Goal: Transaction & Acquisition: Purchase product/service

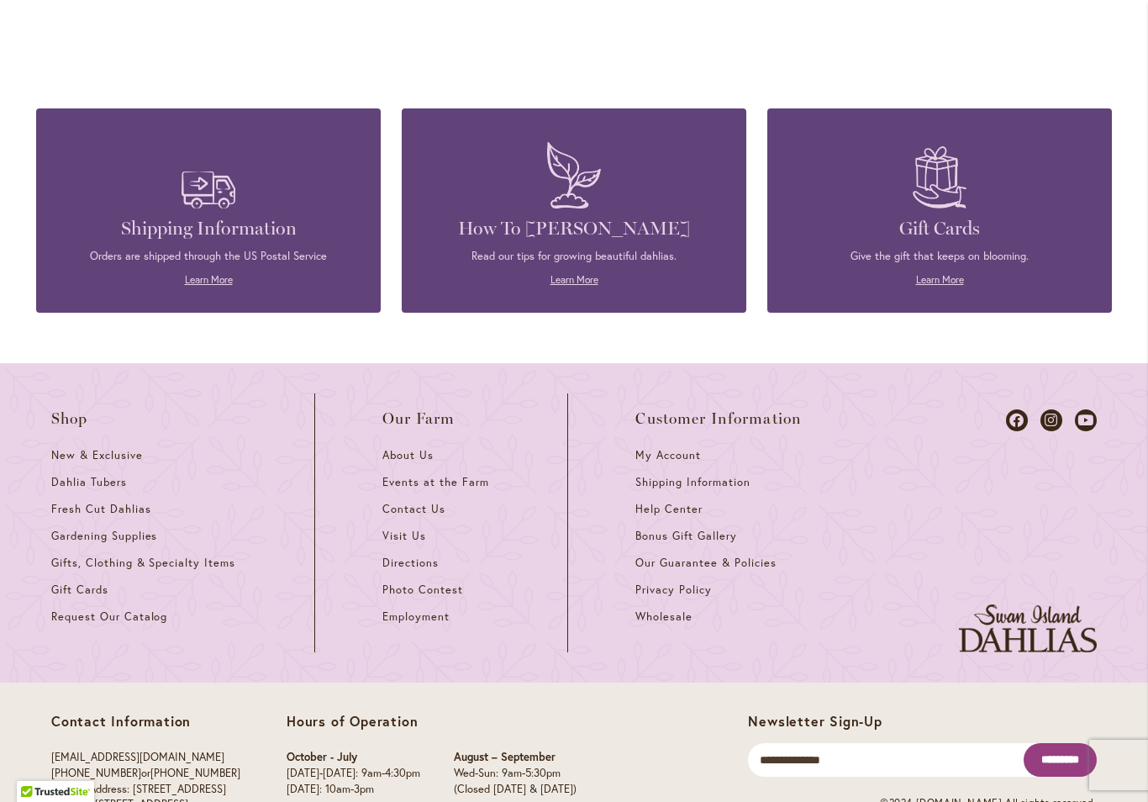
scroll to position [1893, 0]
click at [670, 218] on h4 "How To [PERSON_NAME]" at bounding box center [574, 230] width 294 height 24
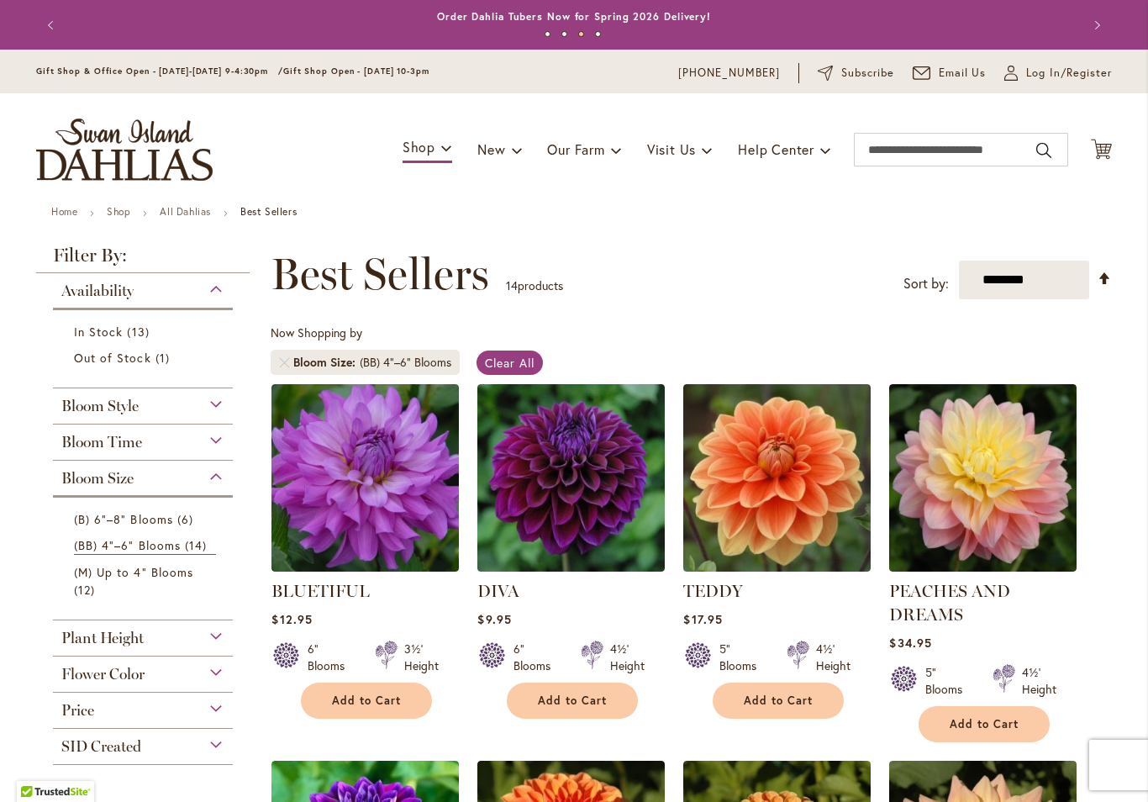
scroll to position [0, 0]
click at [102, 162] on img "store logo" at bounding box center [124, 150] width 177 height 62
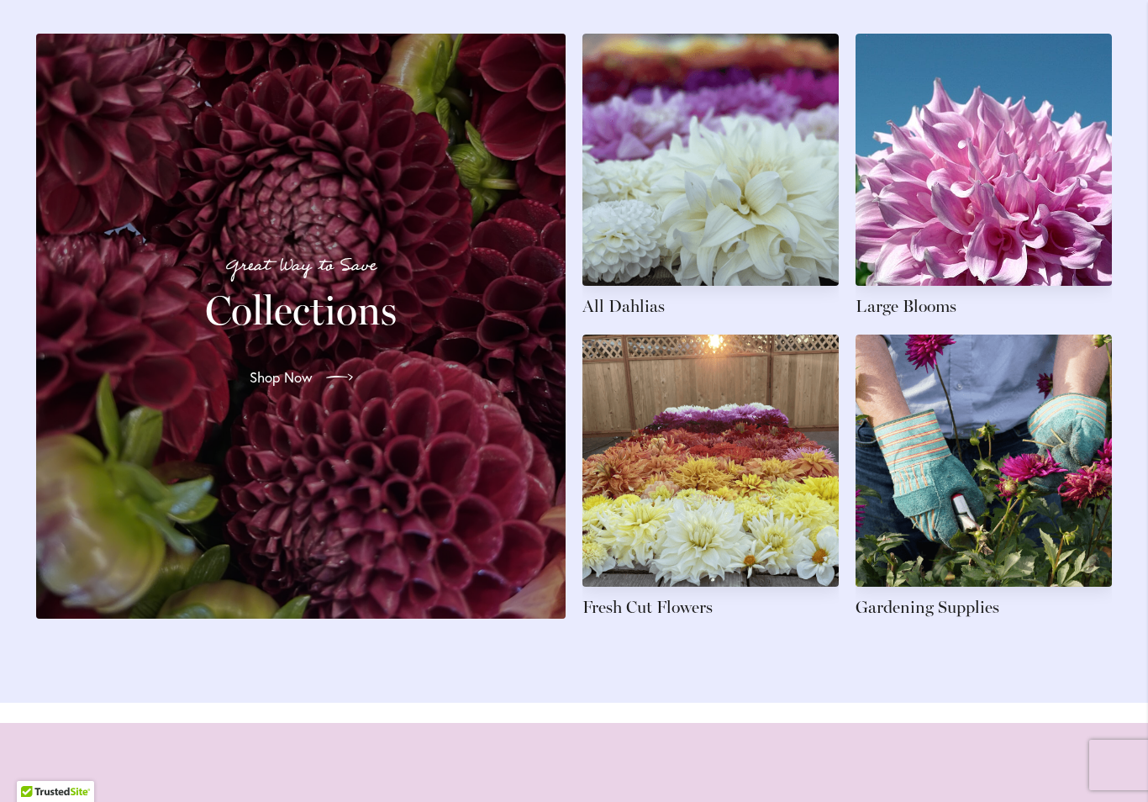
scroll to position [2453, 0]
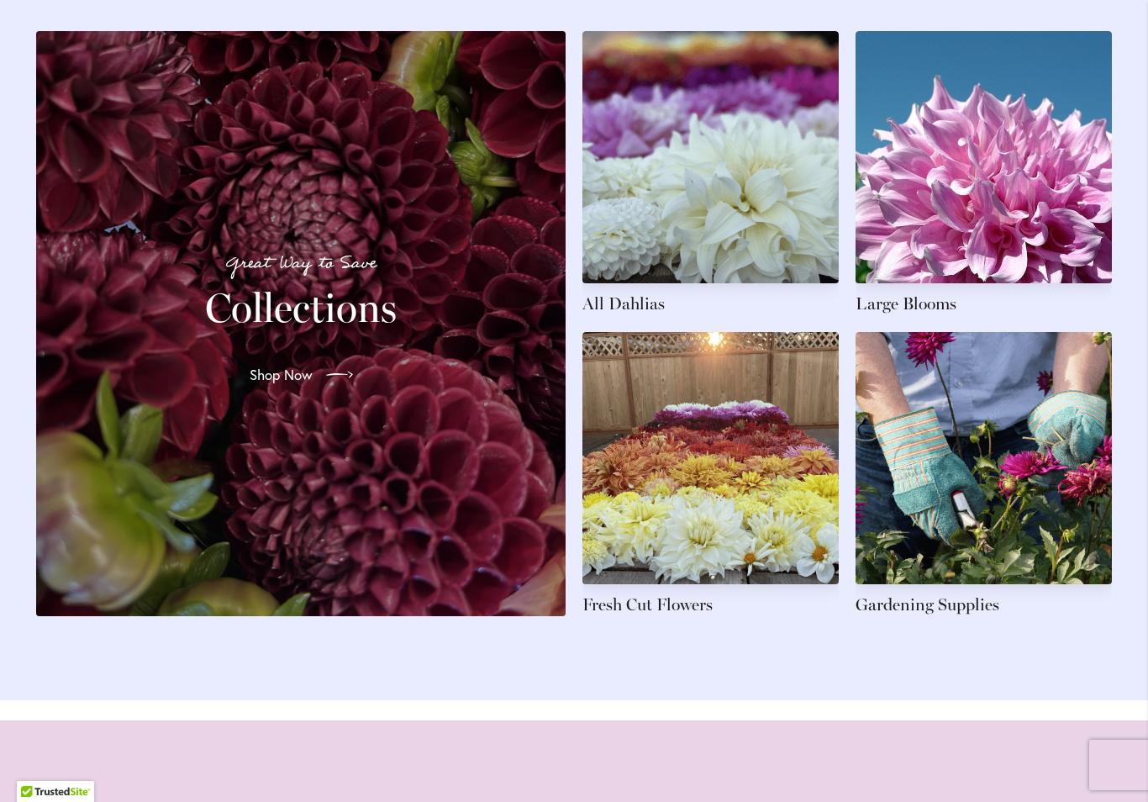
click at [103, 251] on div "Great Way to Save Collections Shop Now" at bounding box center [300, 323] width 489 height 545
click at [246, 389] on link "Shop Now" at bounding box center [301, 374] width 130 height 47
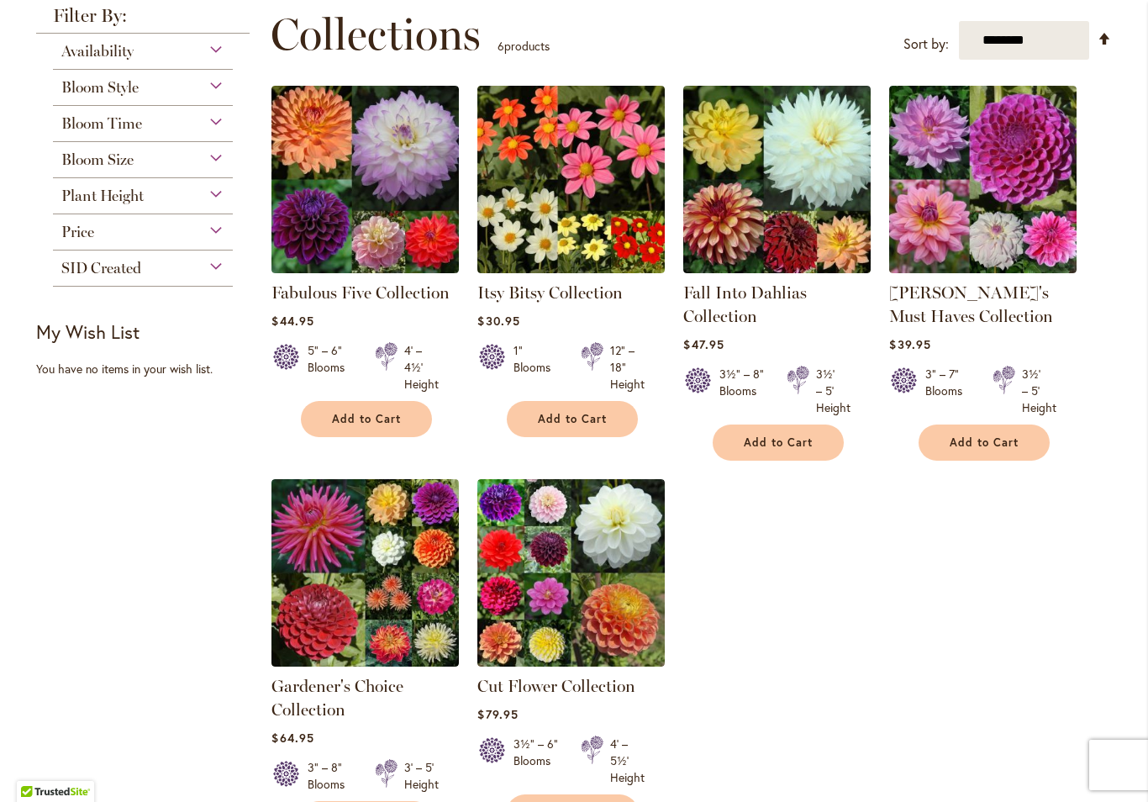
scroll to position [220, 0]
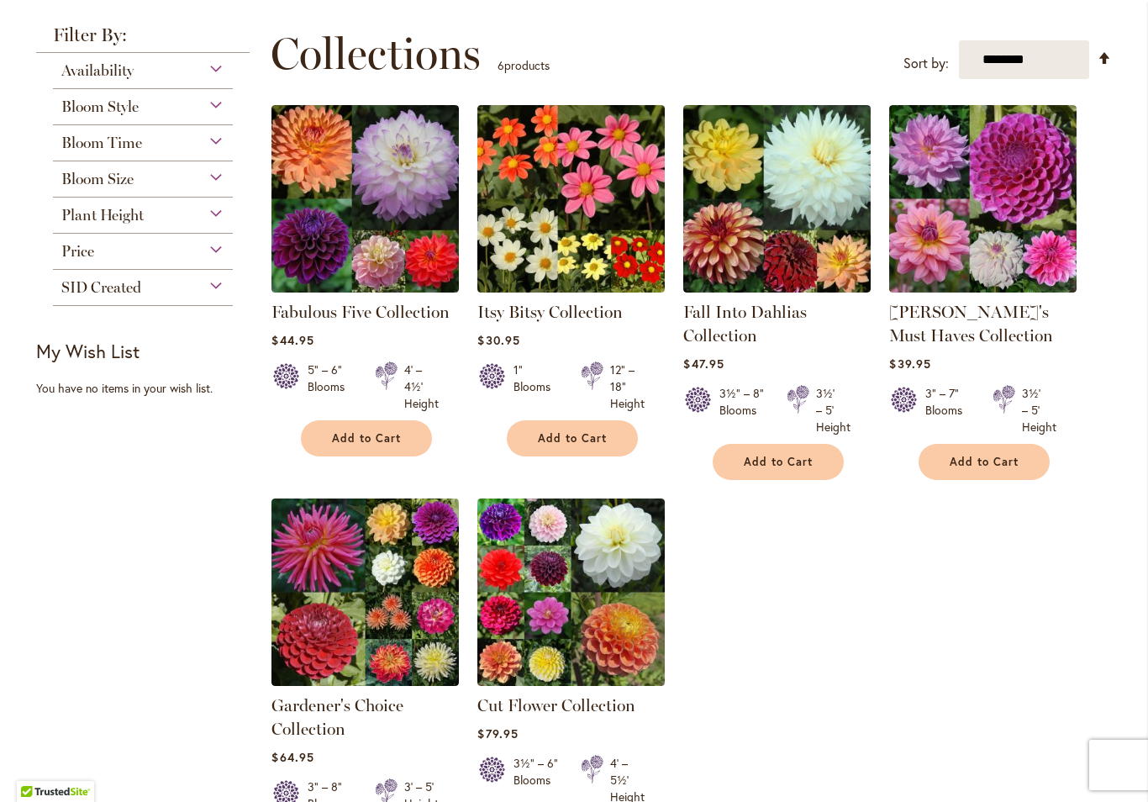
click at [400, 213] on img at bounding box center [365, 198] width 187 height 187
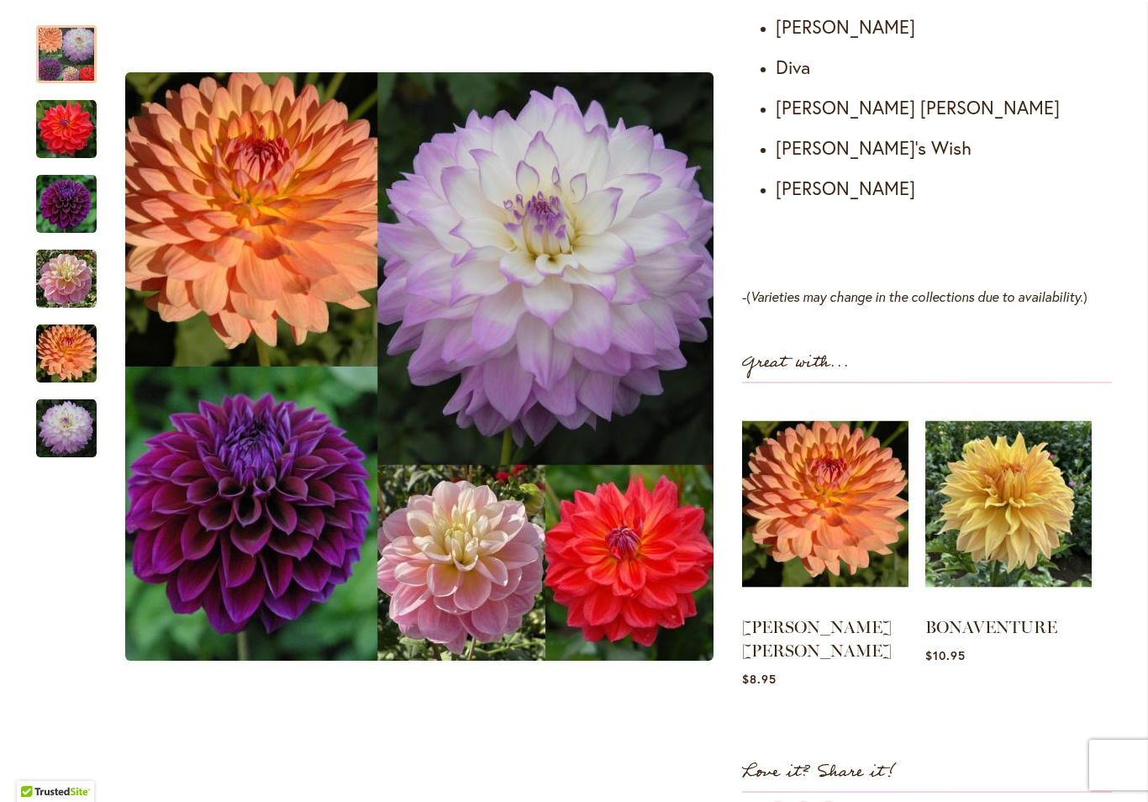
scroll to position [1069, 0]
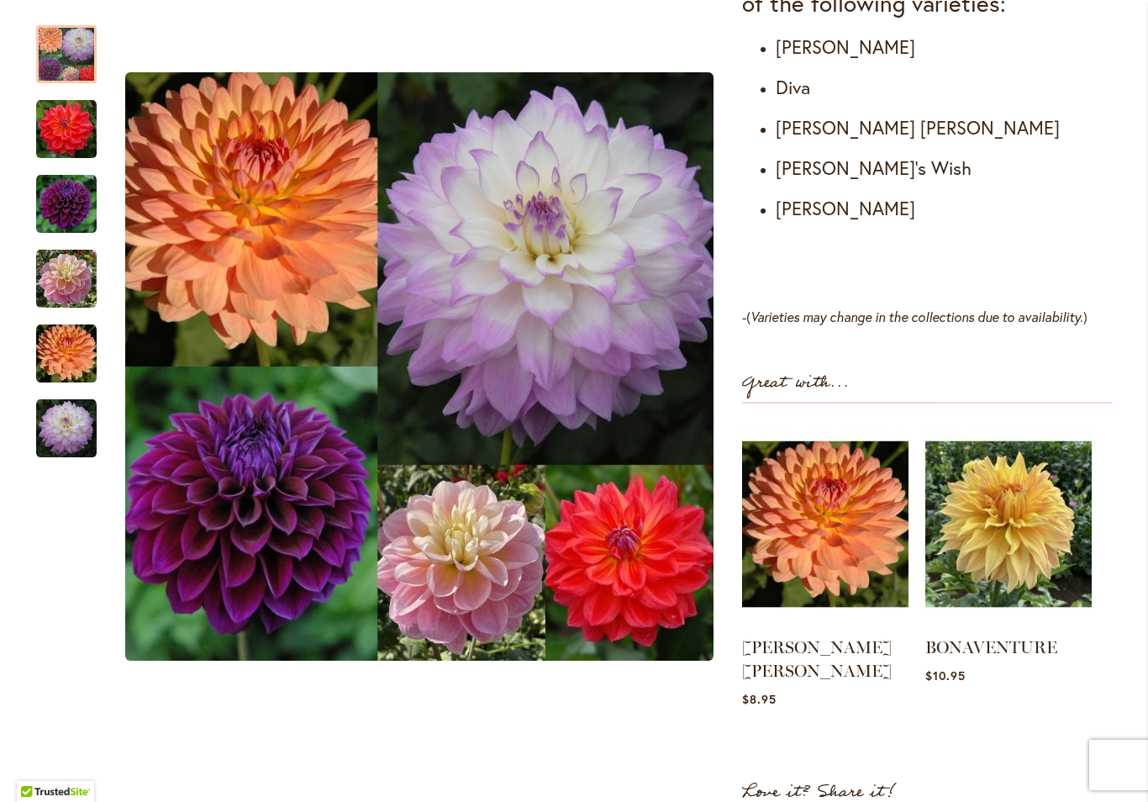
click at [60, 144] on img "COOPER BLAINE" at bounding box center [66, 129] width 61 height 61
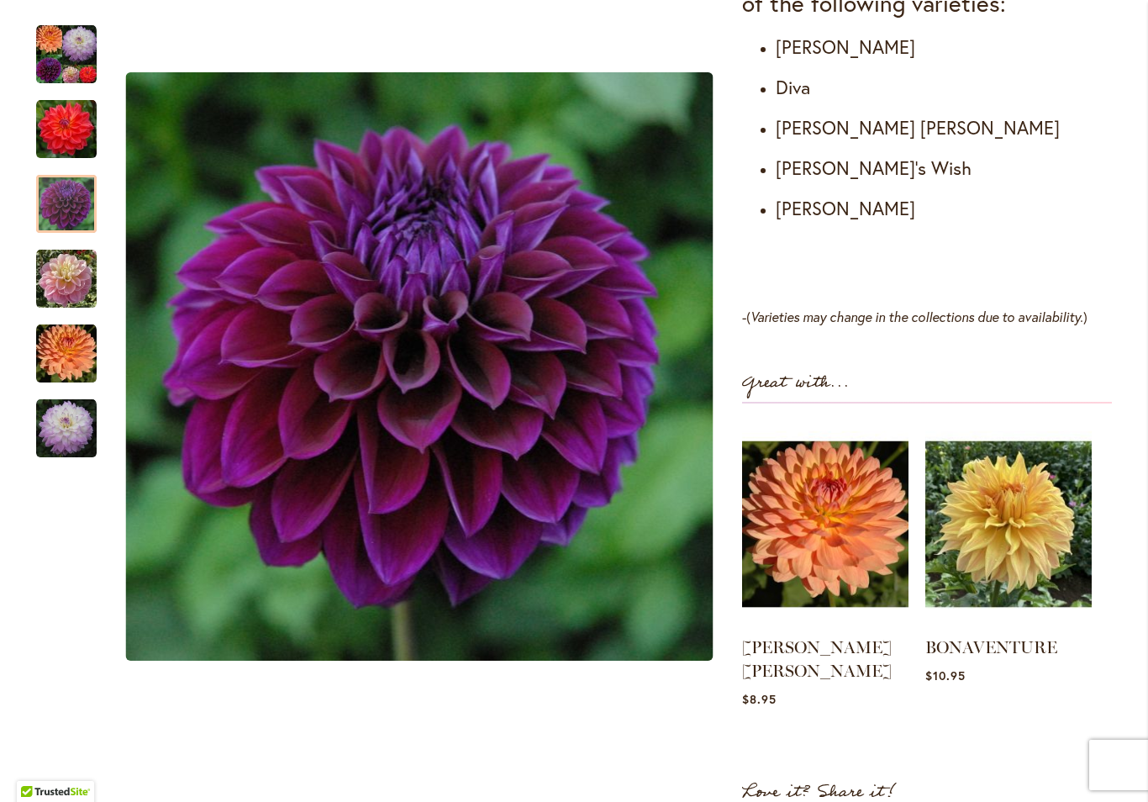
click at [69, 197] on img "DIVA" at bounding box center [66, 204] width 61 height 61
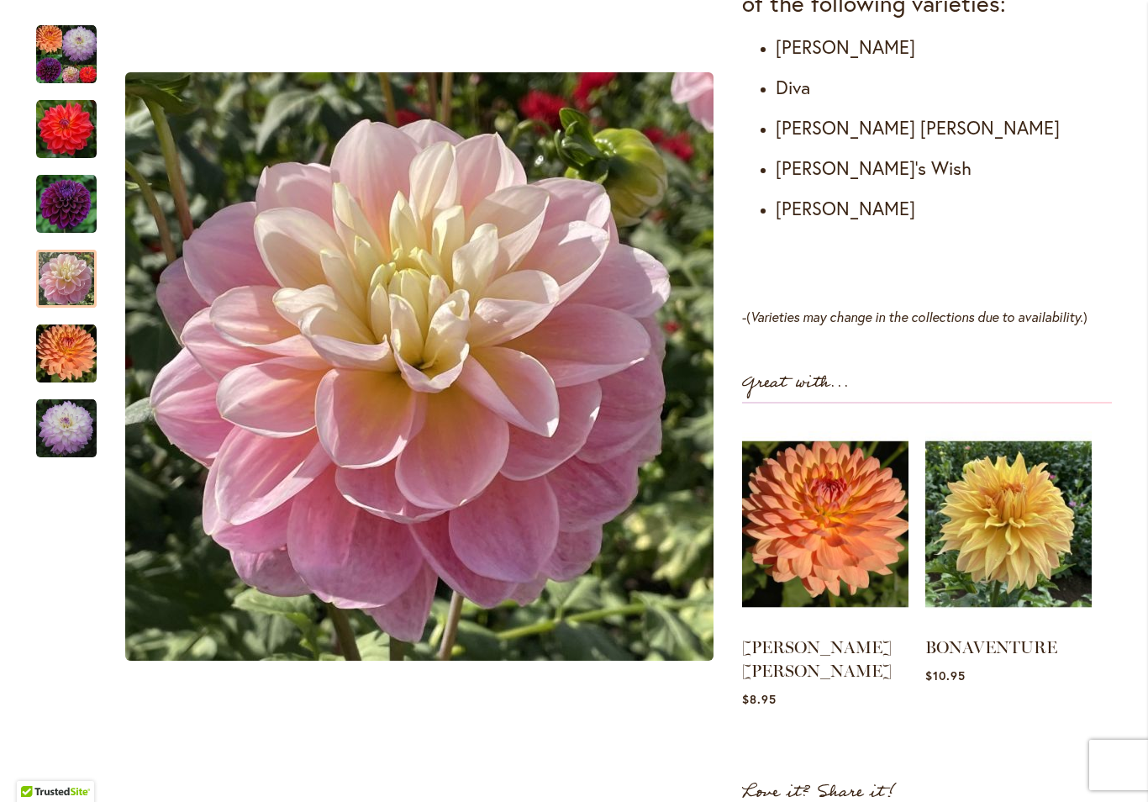
click at [71, 278] on img "GABBIE'S WISH" at bounding box center [66, 279] width 61 height 61
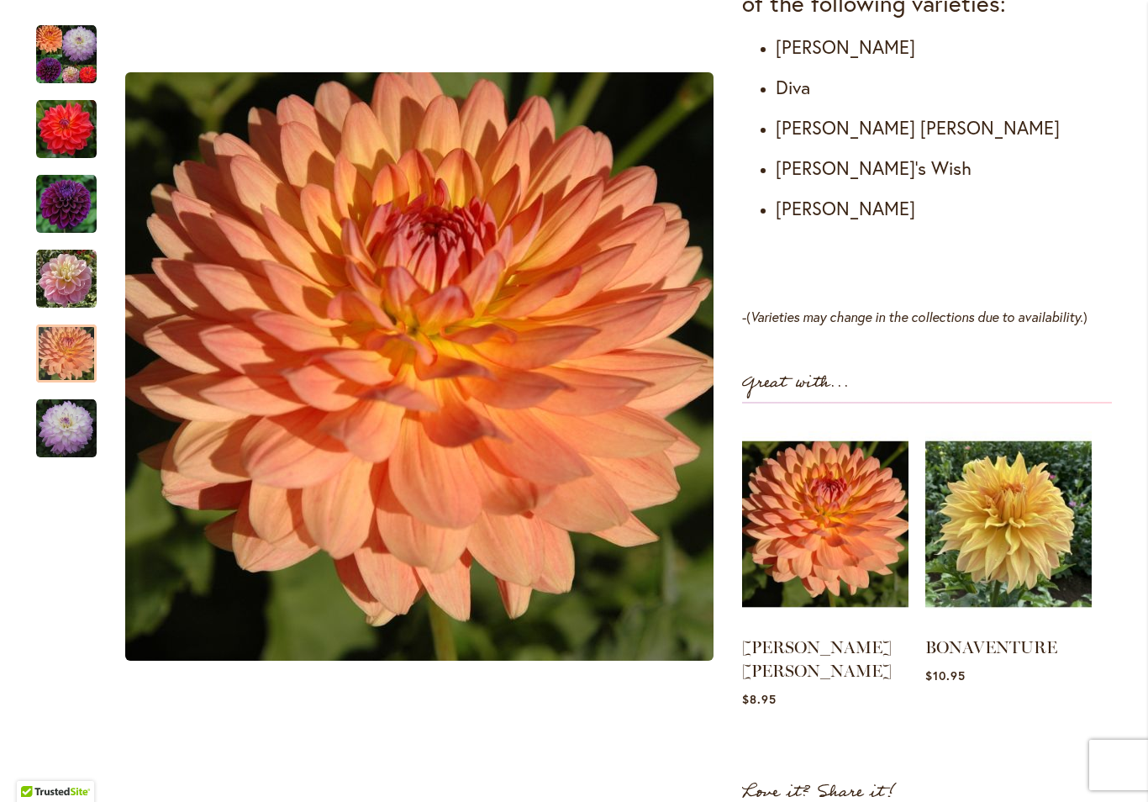
click at [61, 349] on img "GABRIELLE MARIE" at bounding box center [66, 354] width 61 height 61
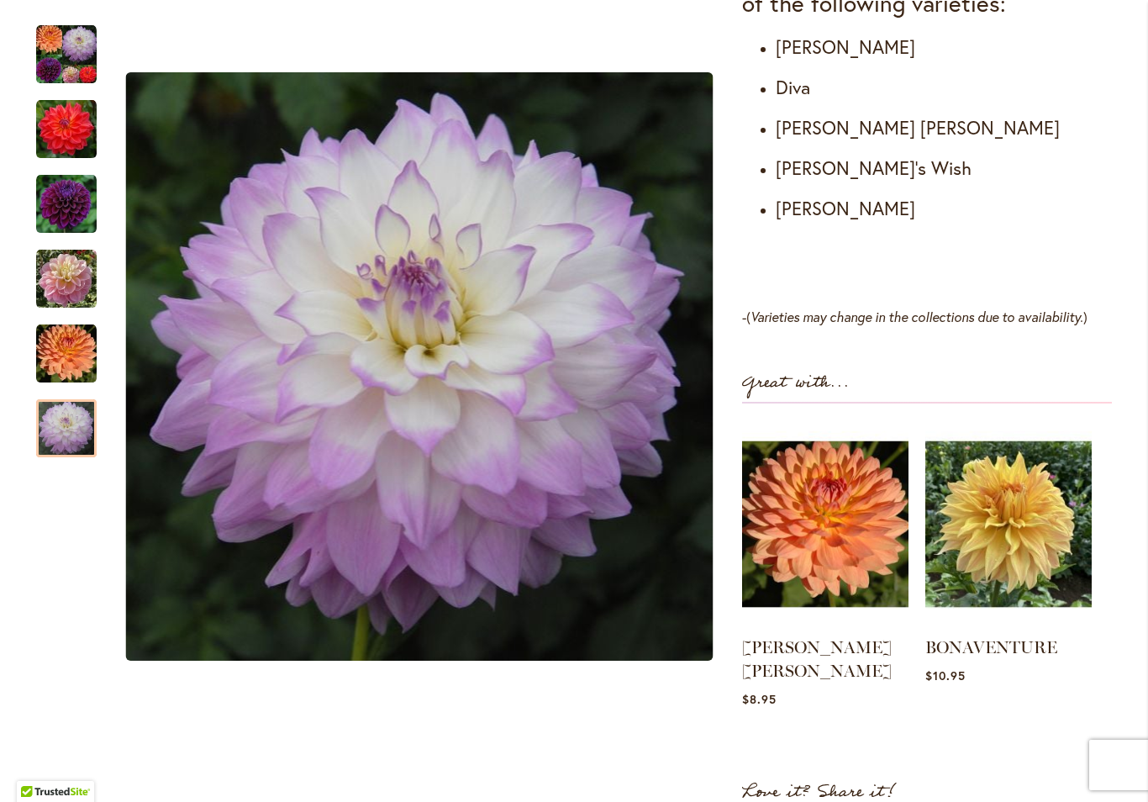
click at [58, 410] on div at bounding box center [66, 428] width 61 height 58
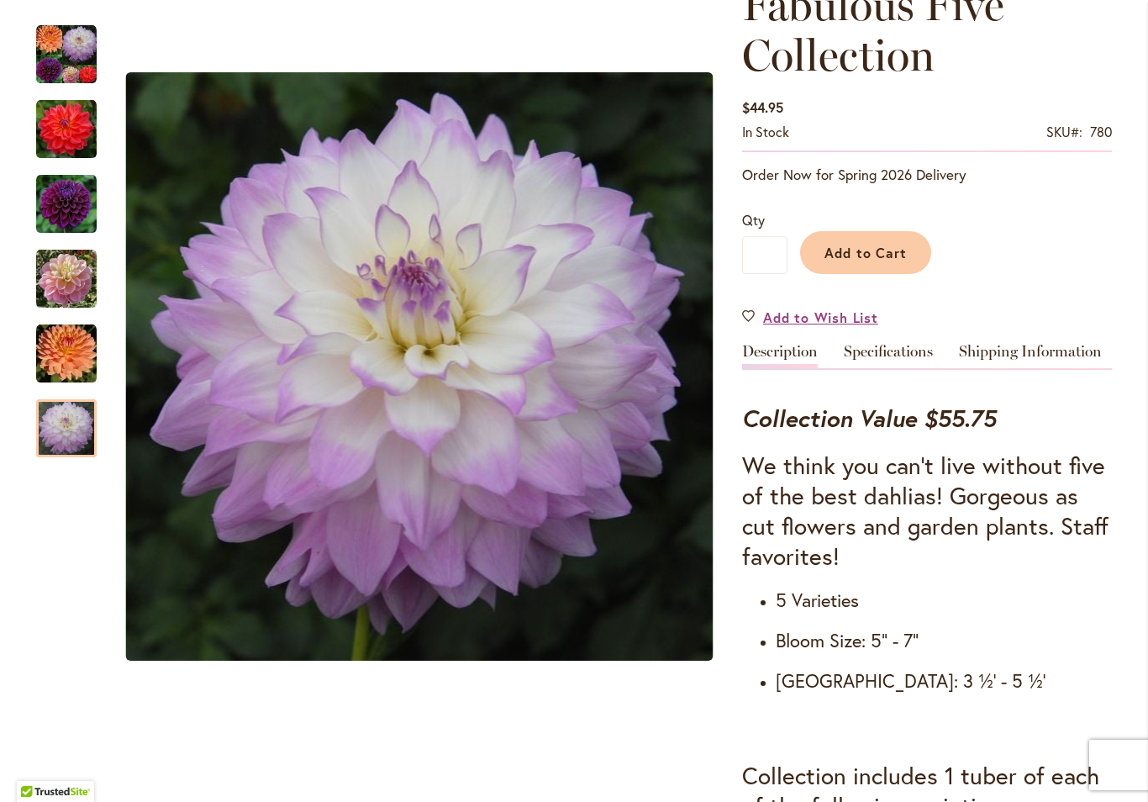
scroll to position [283, 0]
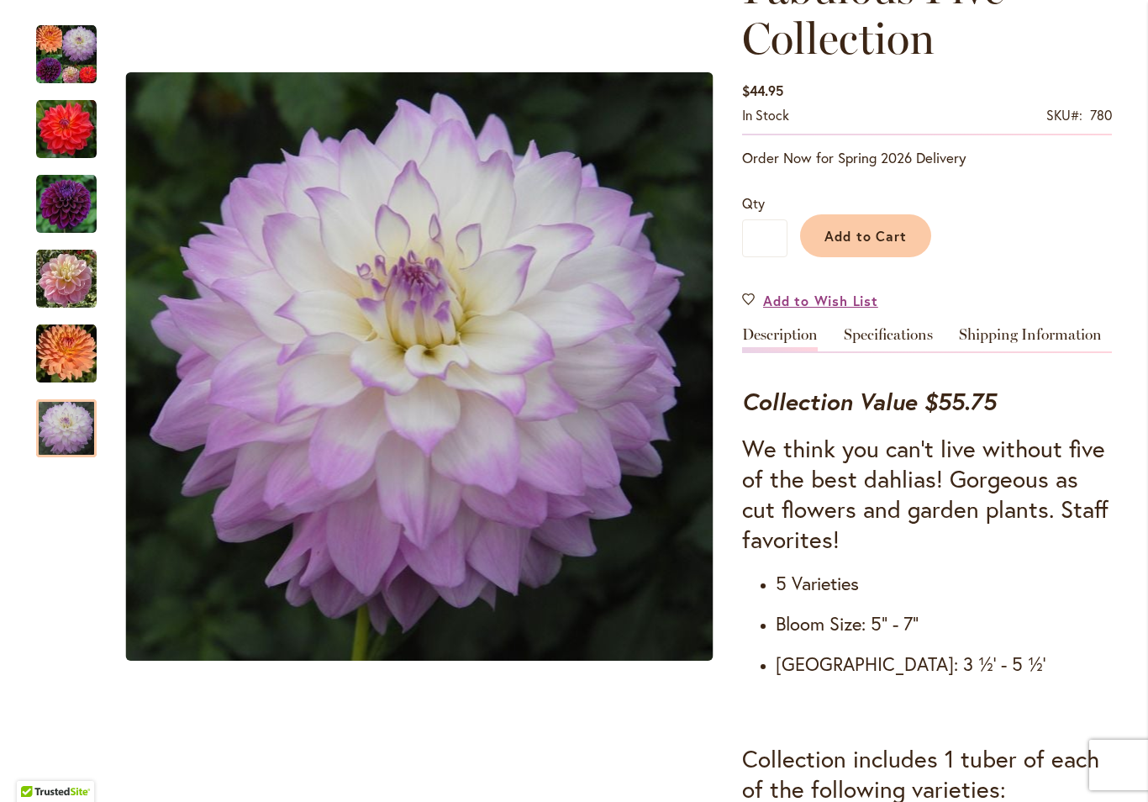
click at [888, 237] on span "Add to Cart" at bounding box center [866, 236] width 83 height 18
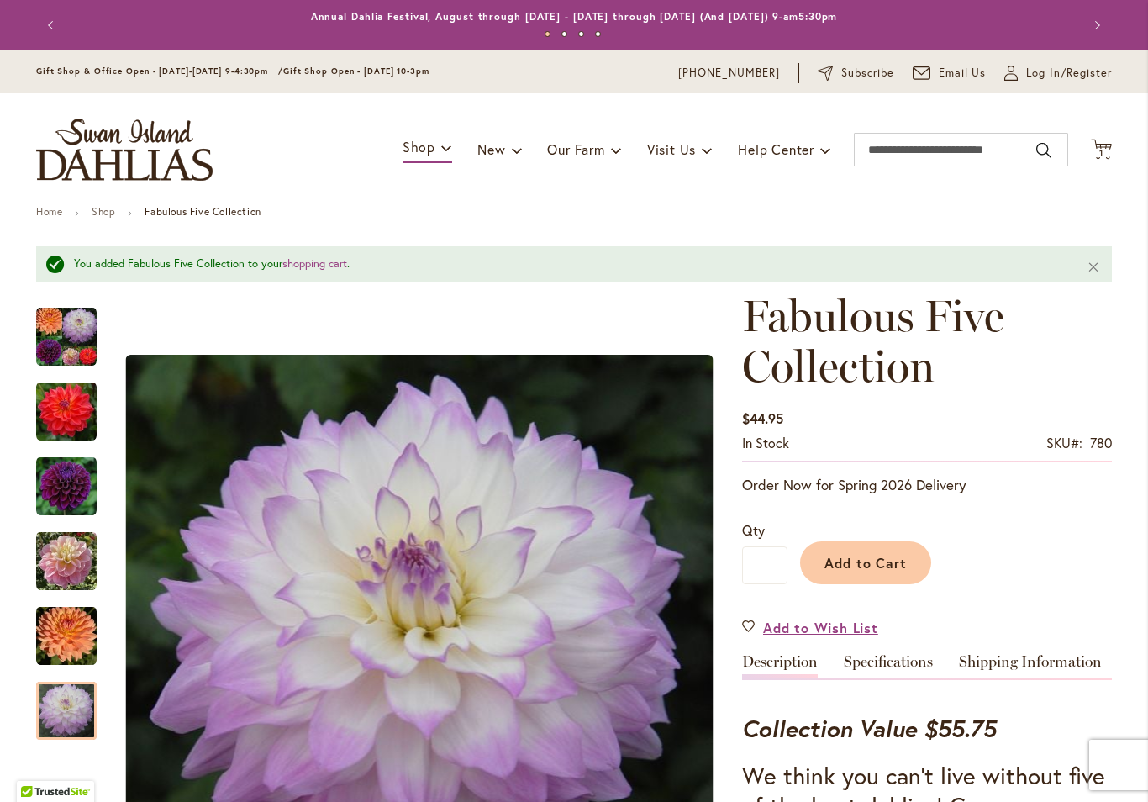
scroll to position [0, 0]
click at [1110, 140] on icon "Cart .cls-1 { fill: #231f20; }" at bounding box center [1101, 149] width 21 height 21
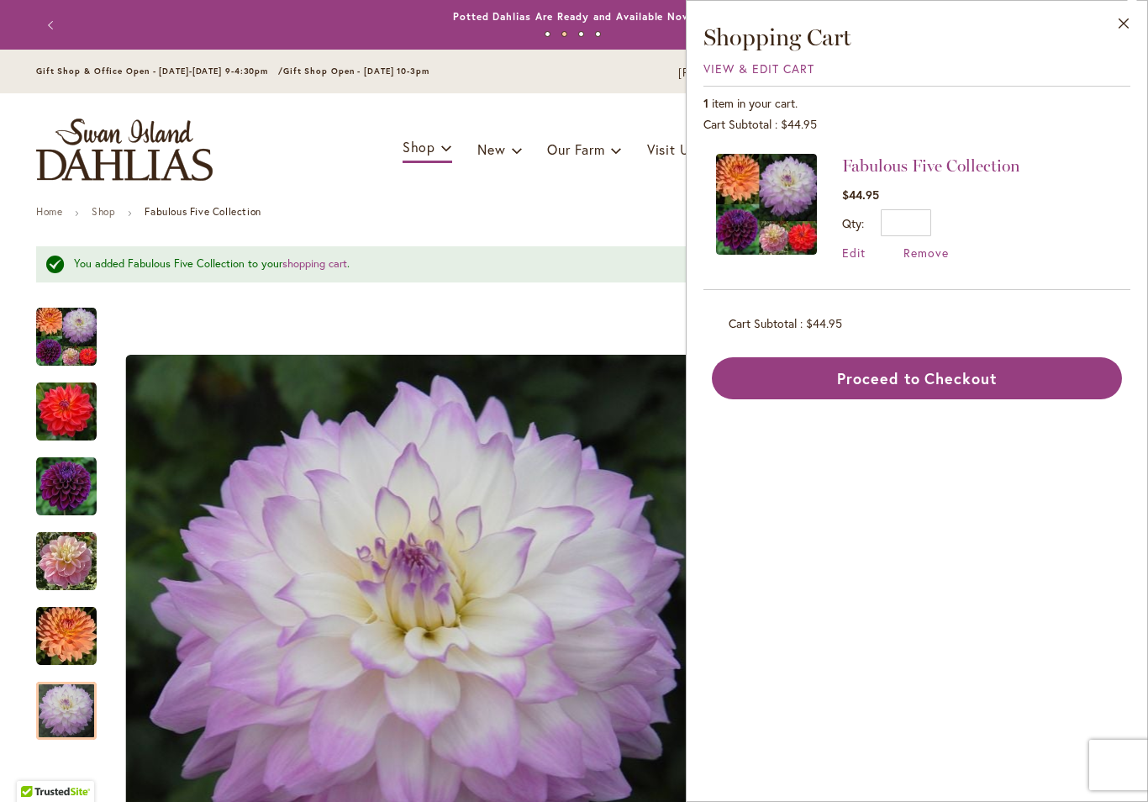
click at [1038, 389] on button "Proceed to Checkout" at bounding box center [917, 378] width 410 height 42
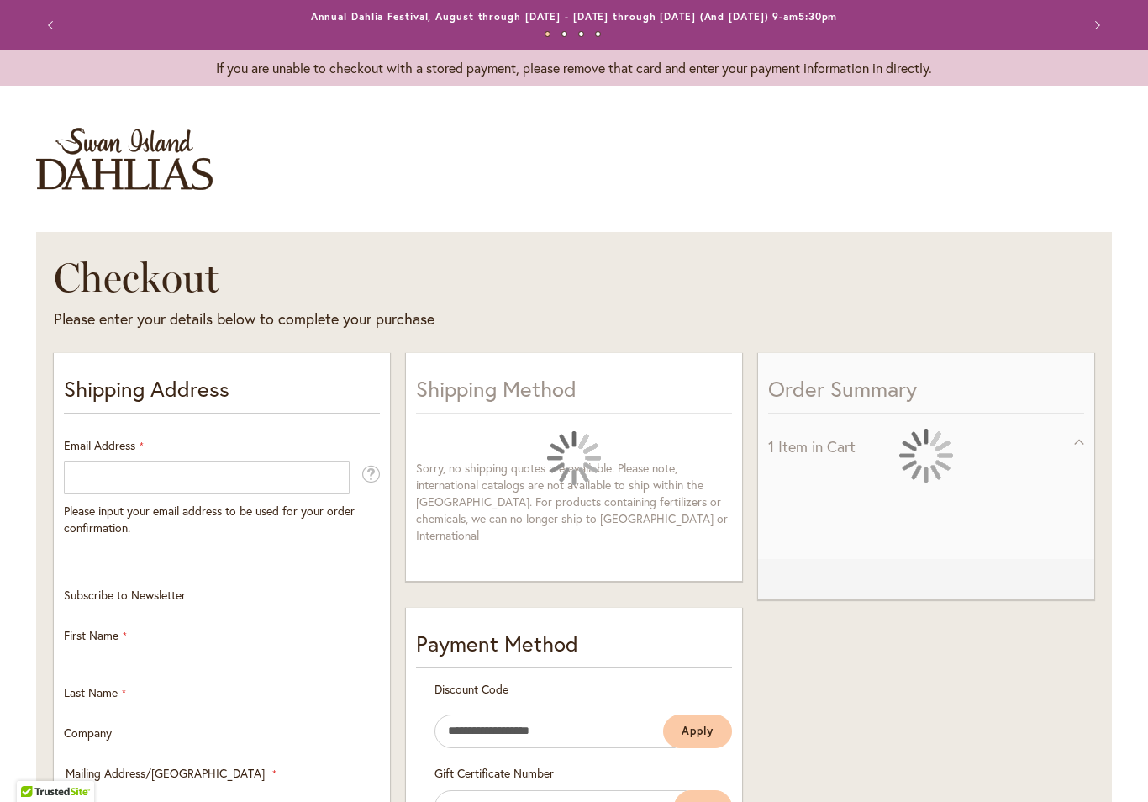
select select "**"
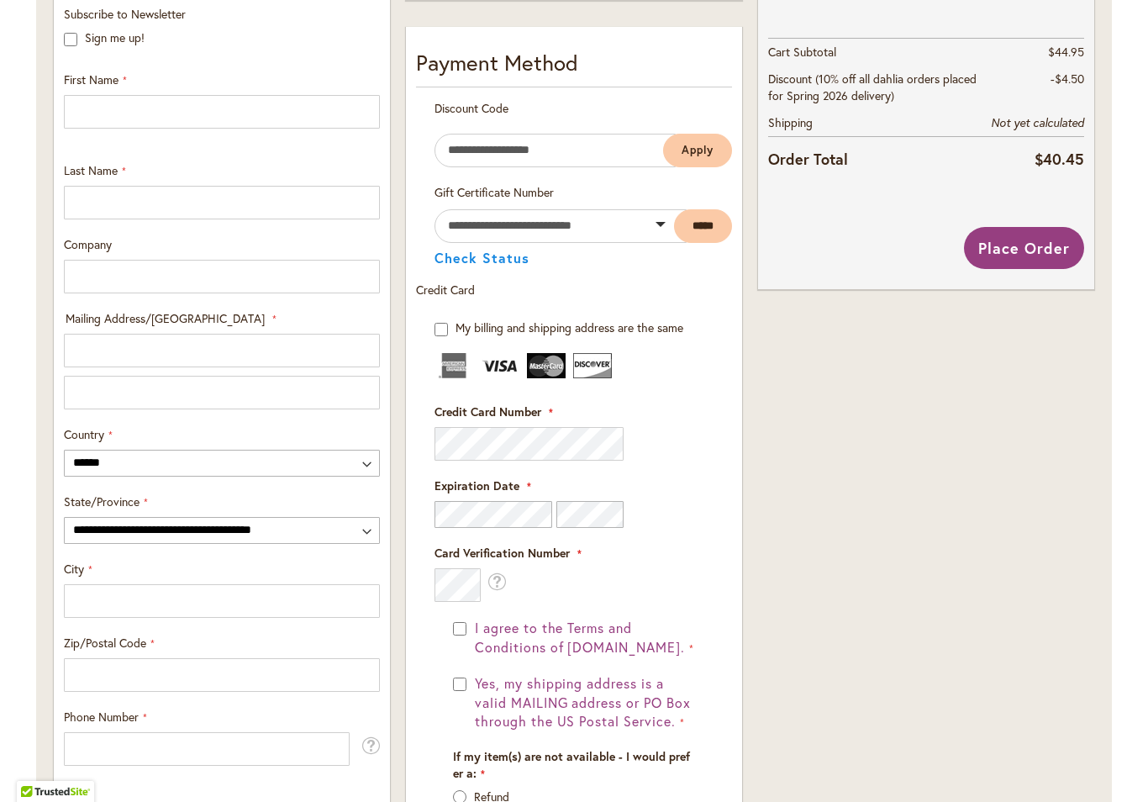
scroll to position [522, 0]
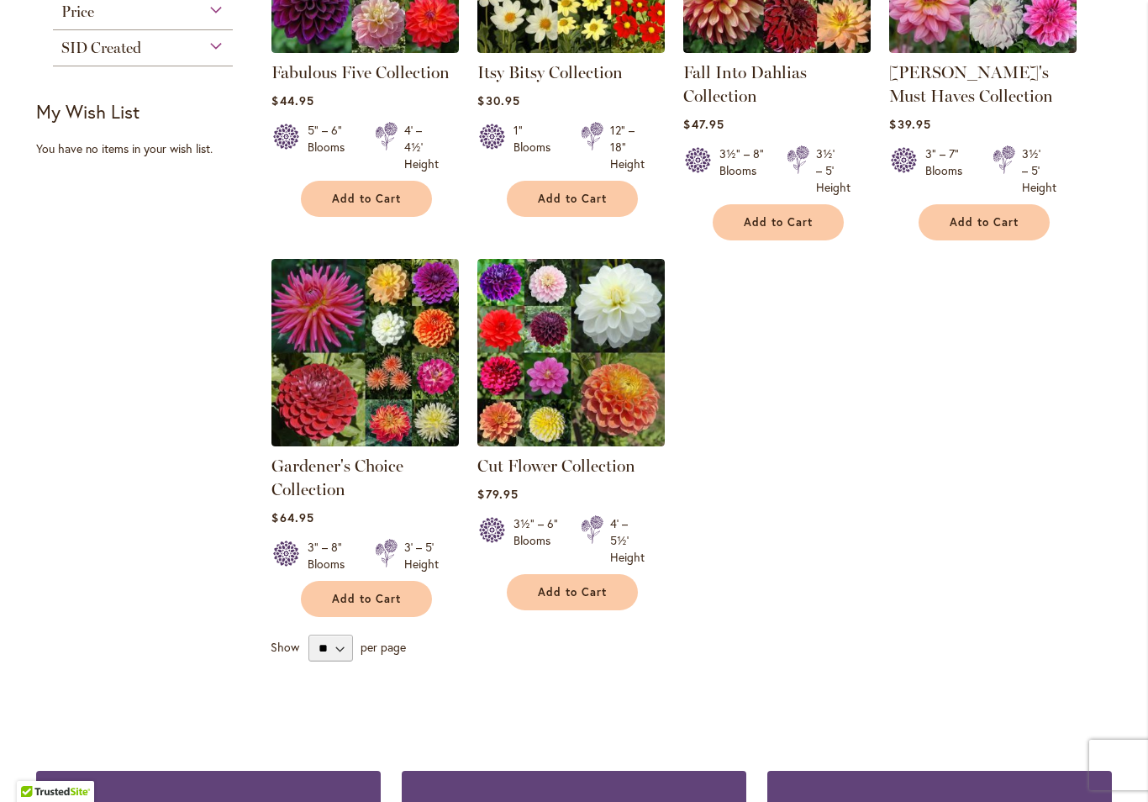
scroll to position [461, 0]
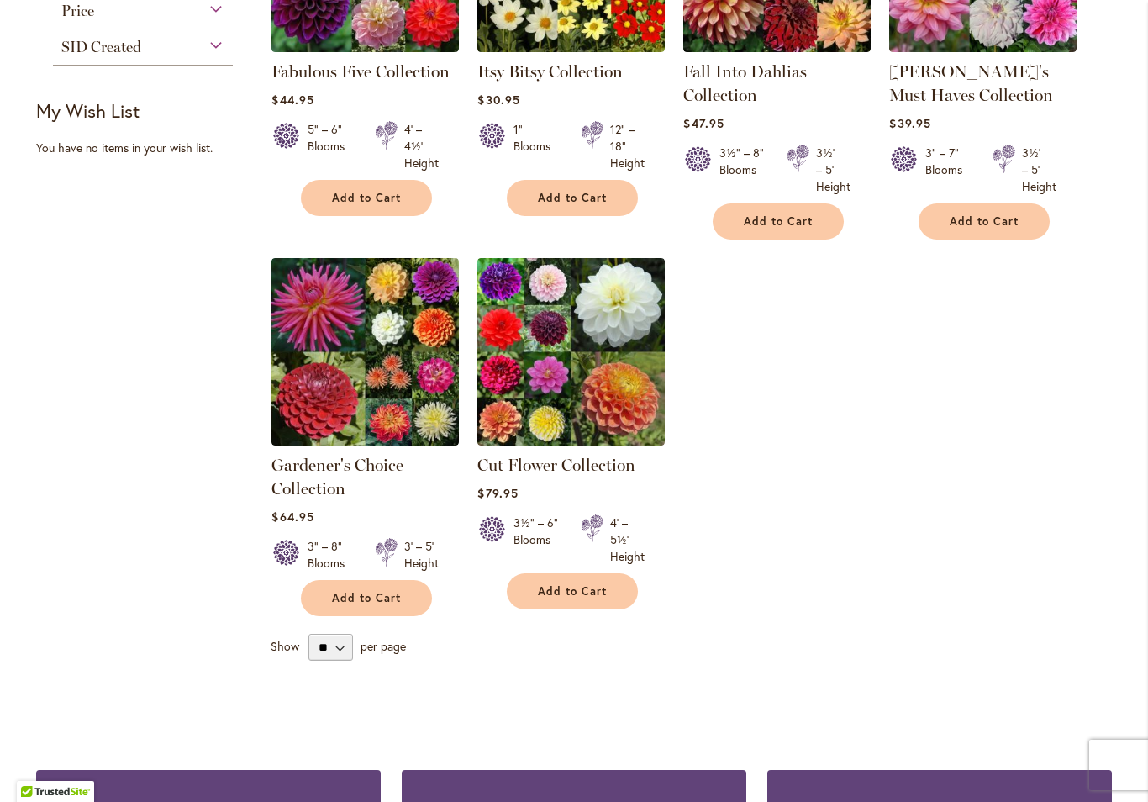
click at [630, 348] on img at bounding box center [570, 351] width 187 height 187
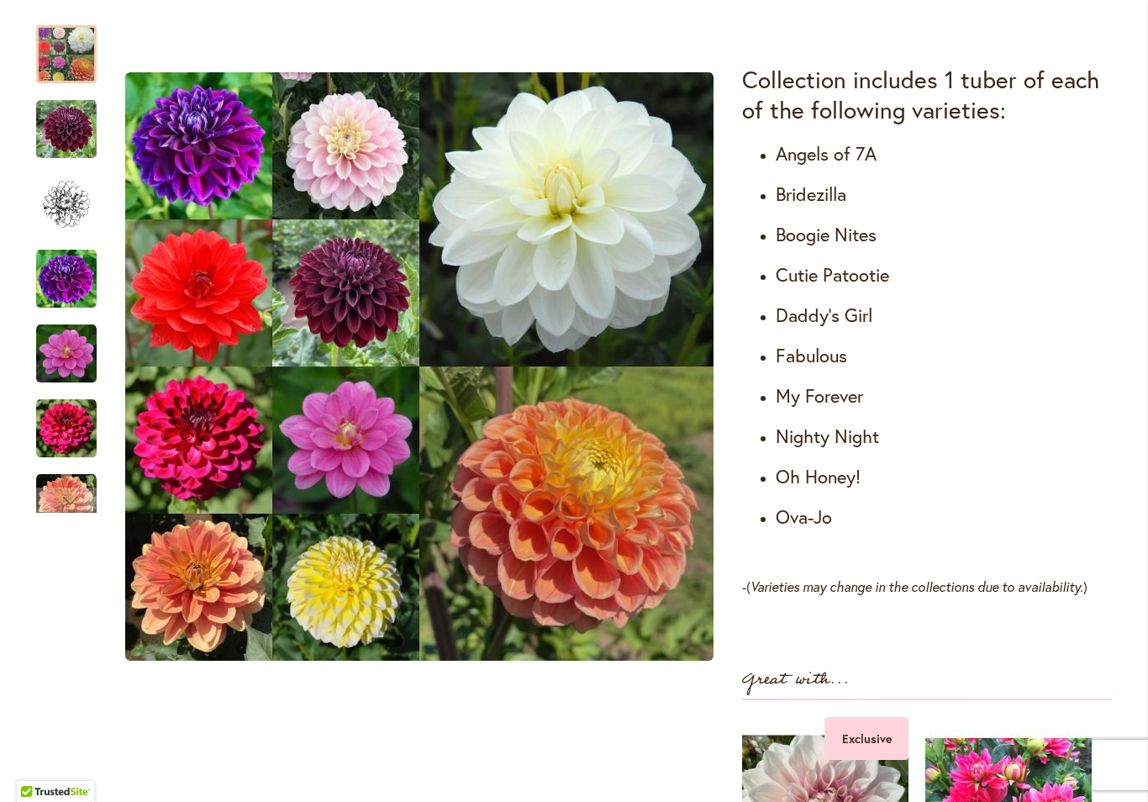
scroll to position [956, 0]
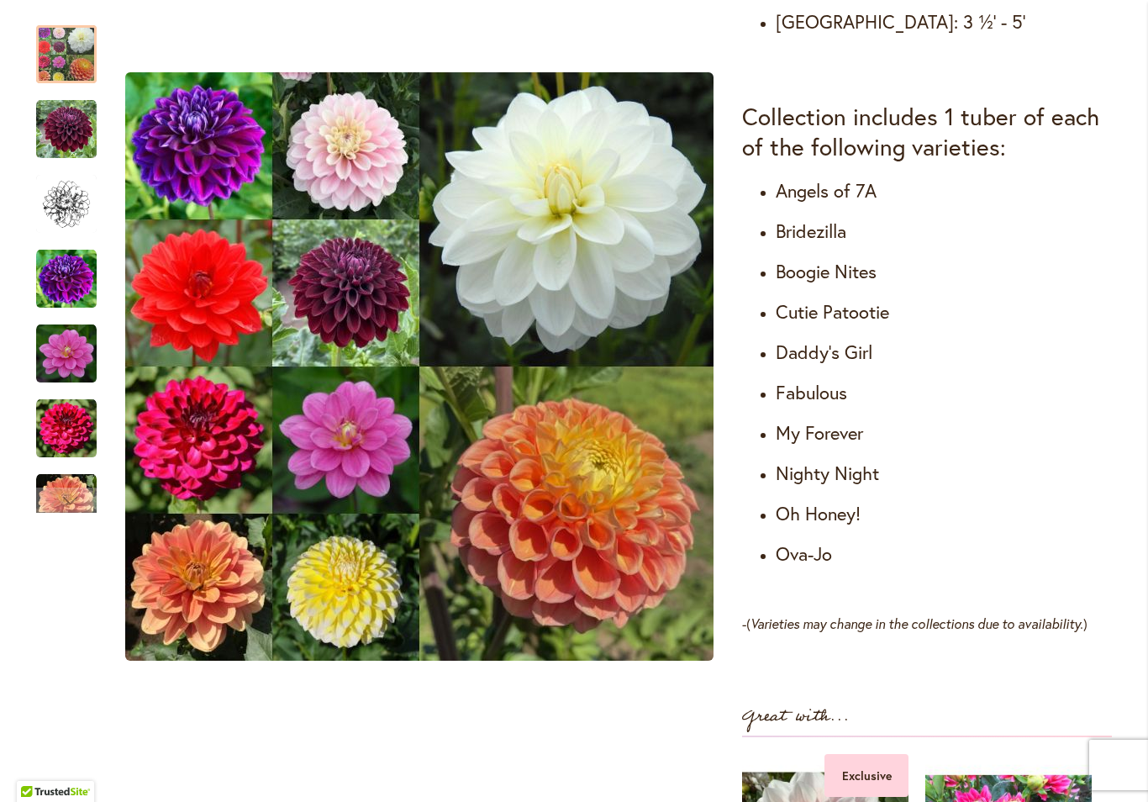
click at [67, 140] on img "Cut Flower Collection" at bounding box center [66, 129] width 61 height 61
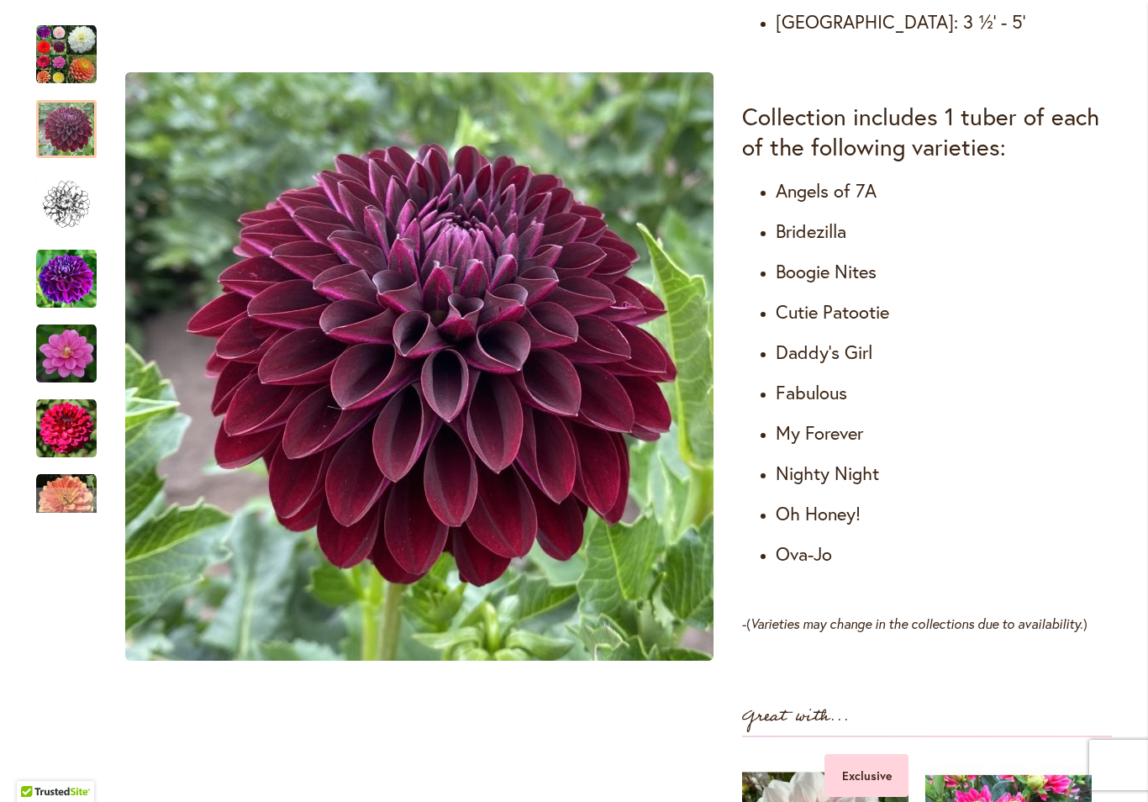
click at [67, 214] on img "Cut Flower Collection" at bounding box center [66, 204] width 61 height 61
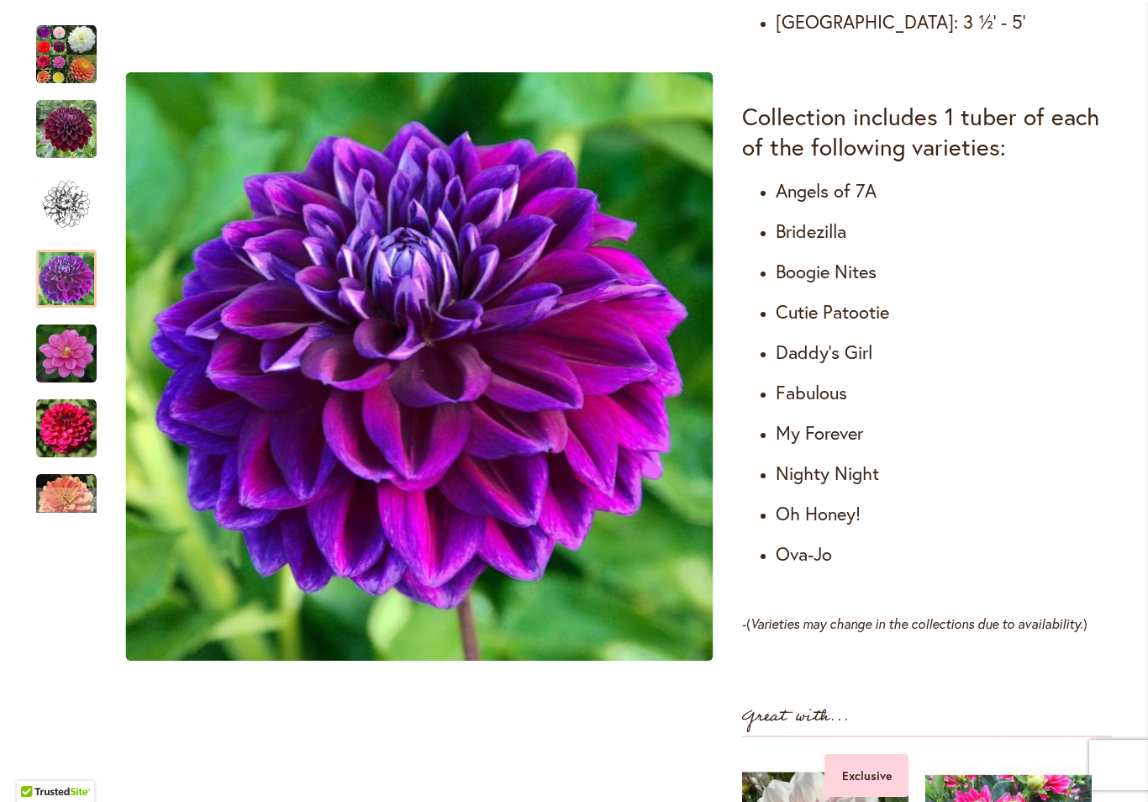
click at [51, 276] on img "Cut Flower Collection" at bounding box center [66, 279] width 61 height 61
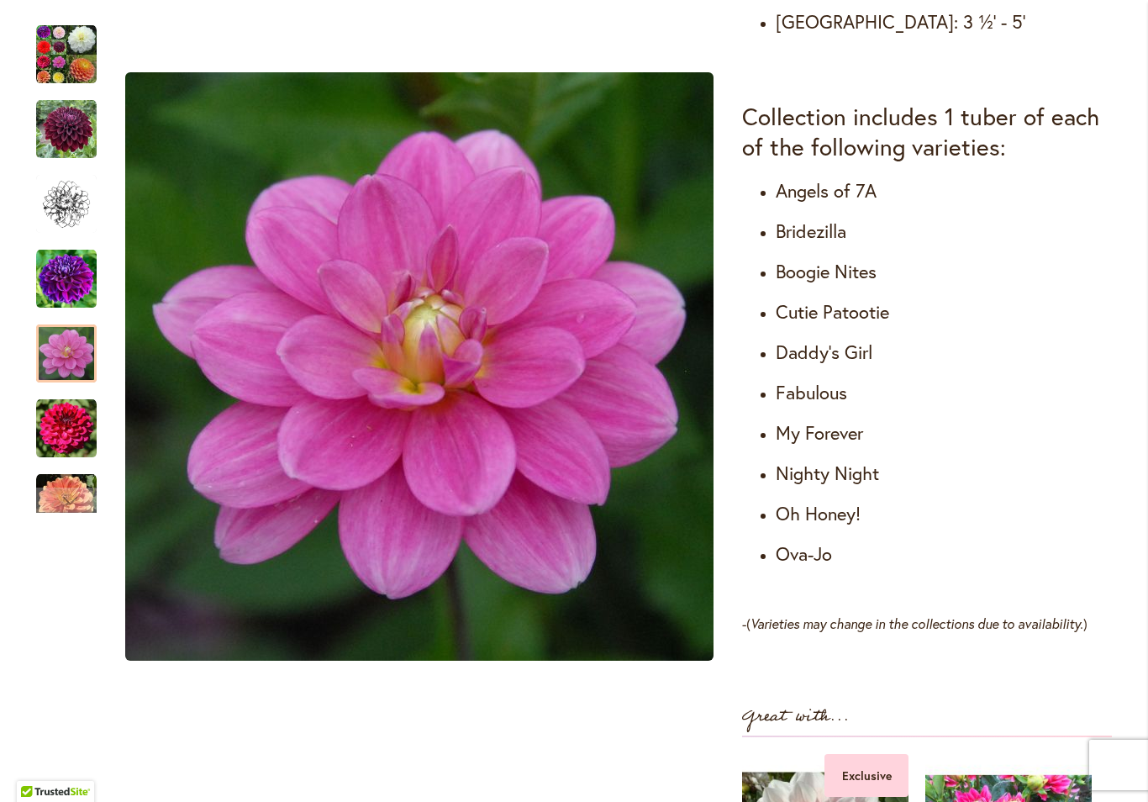
click at [61, 335] on div at bounding box center [66, 353] width 61 height 58
click at [61, 422] on img "Cut Flower Collection" at bounding box center [66, 428] width 61 height 61
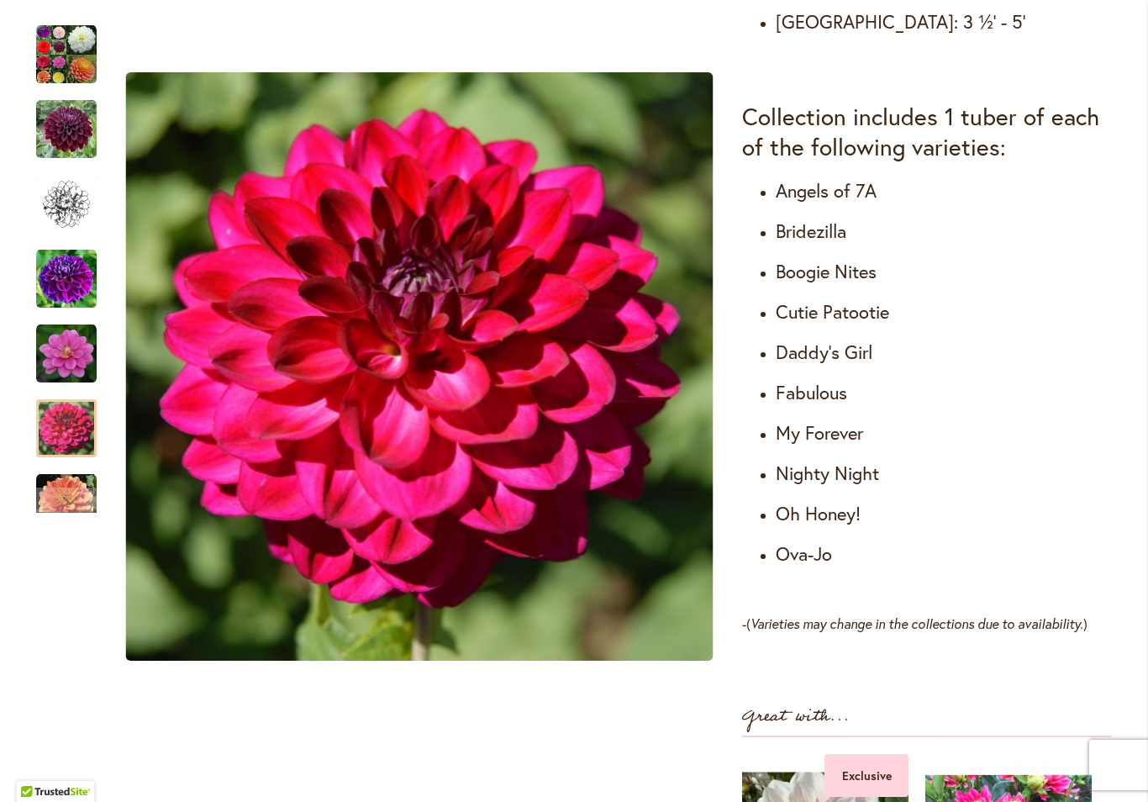
click at [54, 487] on img "Cut Flower Collection" at bounding box center [66, 503] width 61 height 61
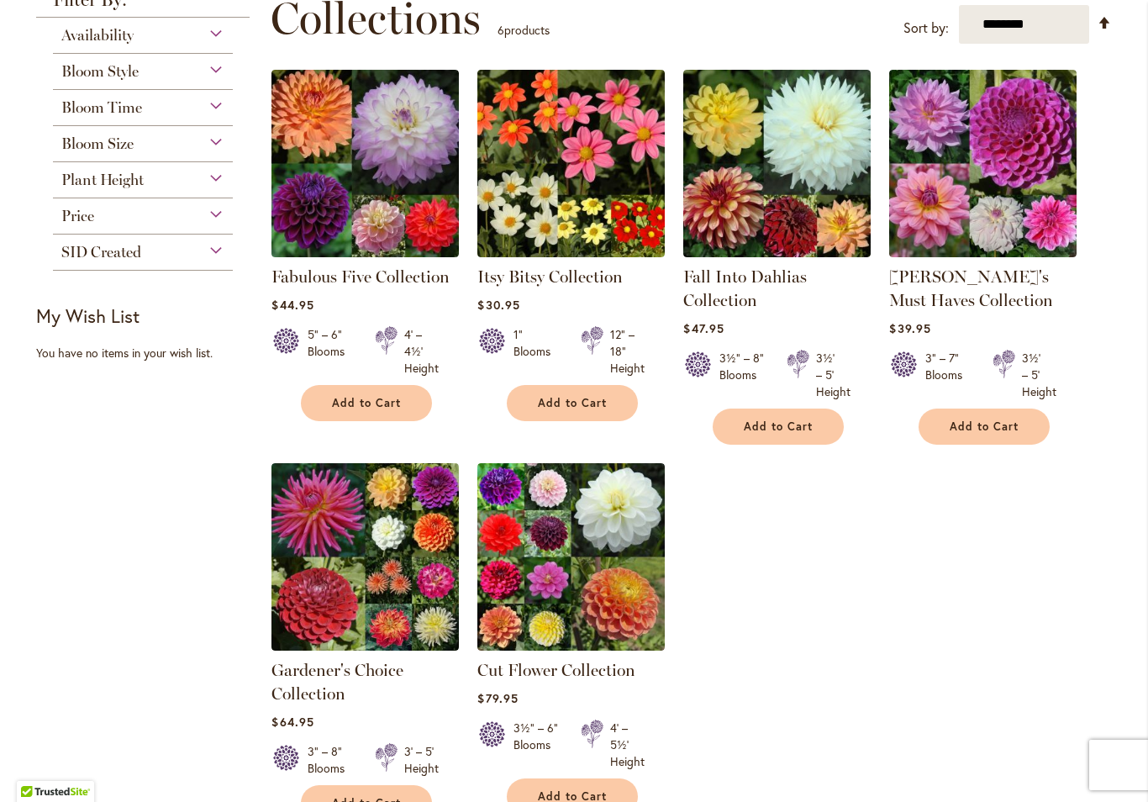
scroll to position [253, 0]
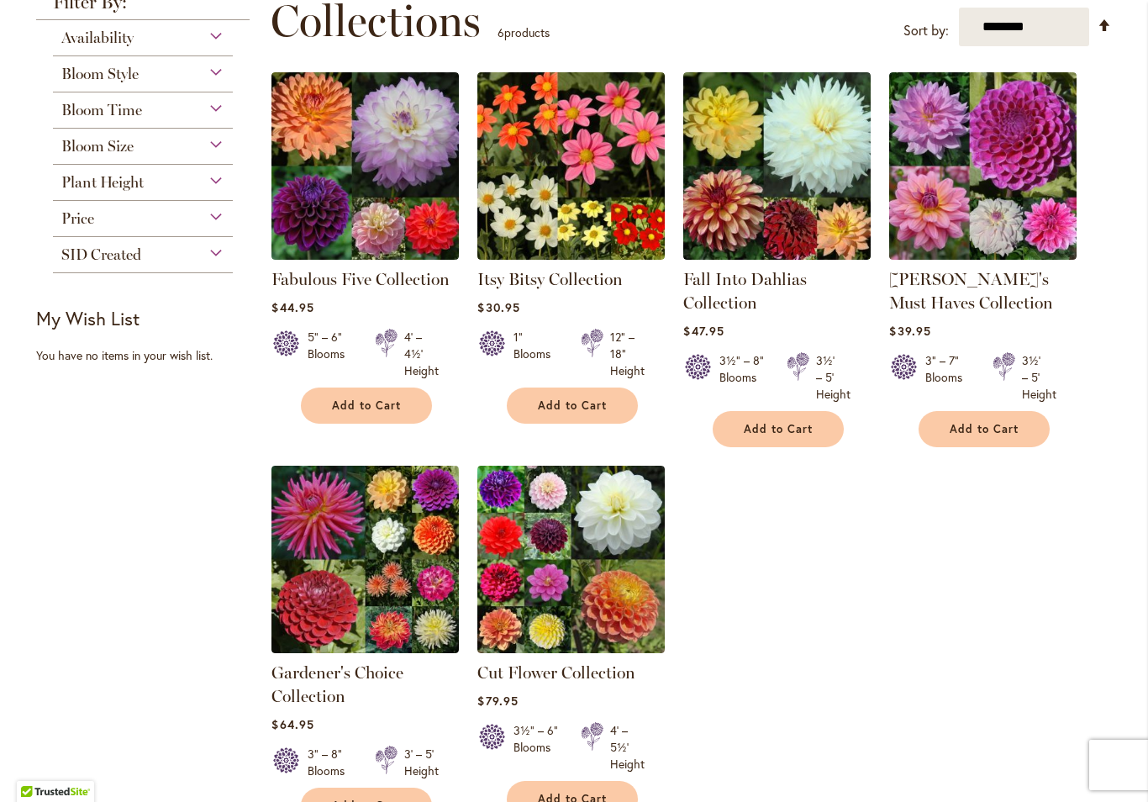
click at [817, 178] on img at bounding box center [776, 165] width 187 height 187
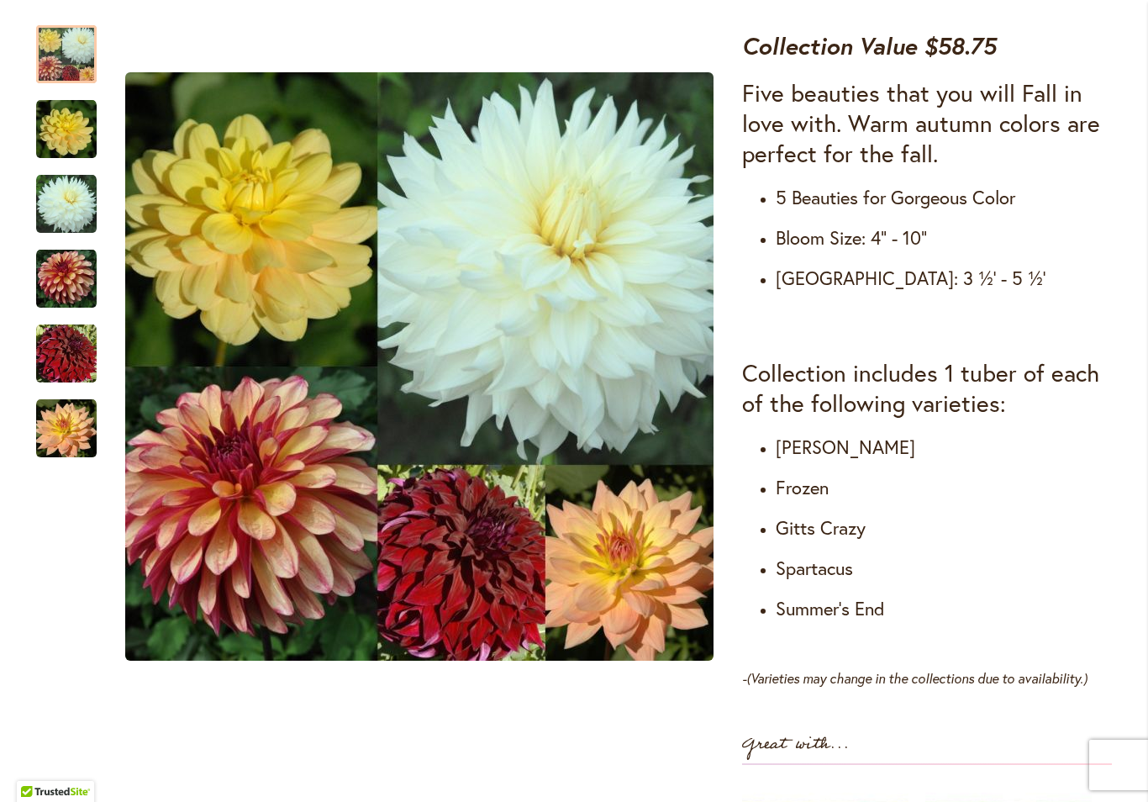
scroll to position [636, 0]
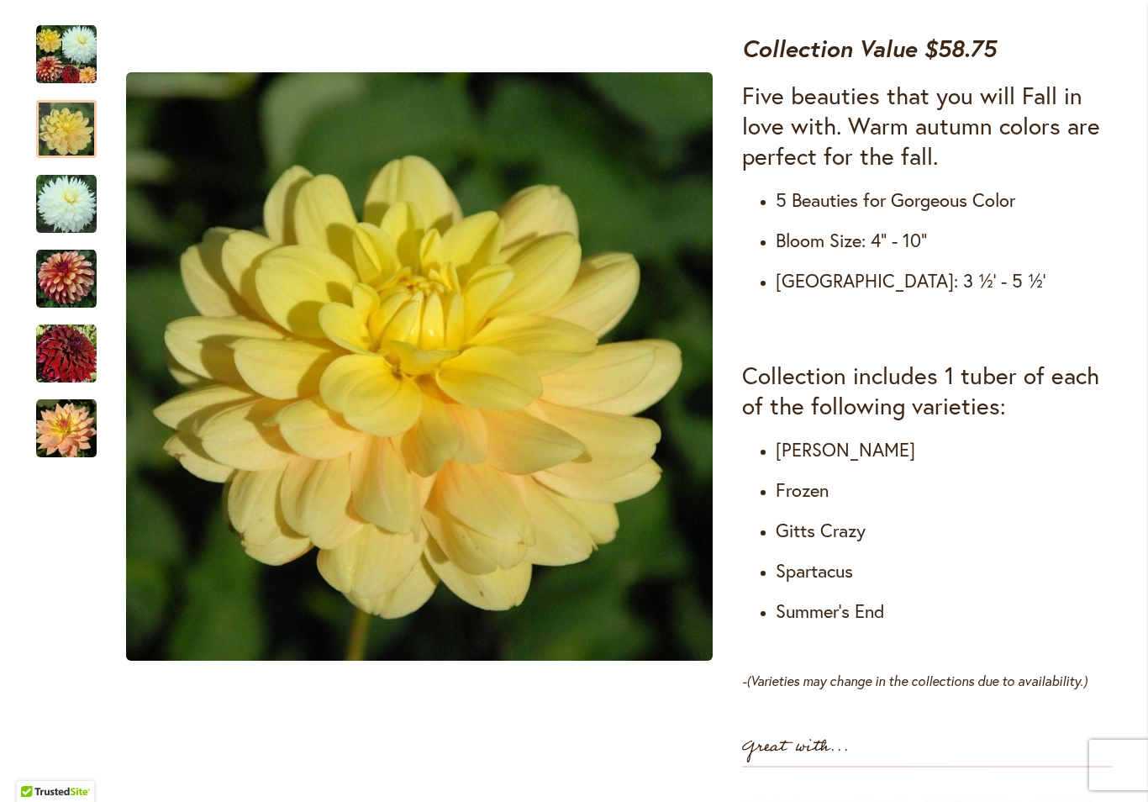
click at [57, 133] on img "Fall Into Dahlias Collection" at bounding box center [66, 129] width 61 height 61
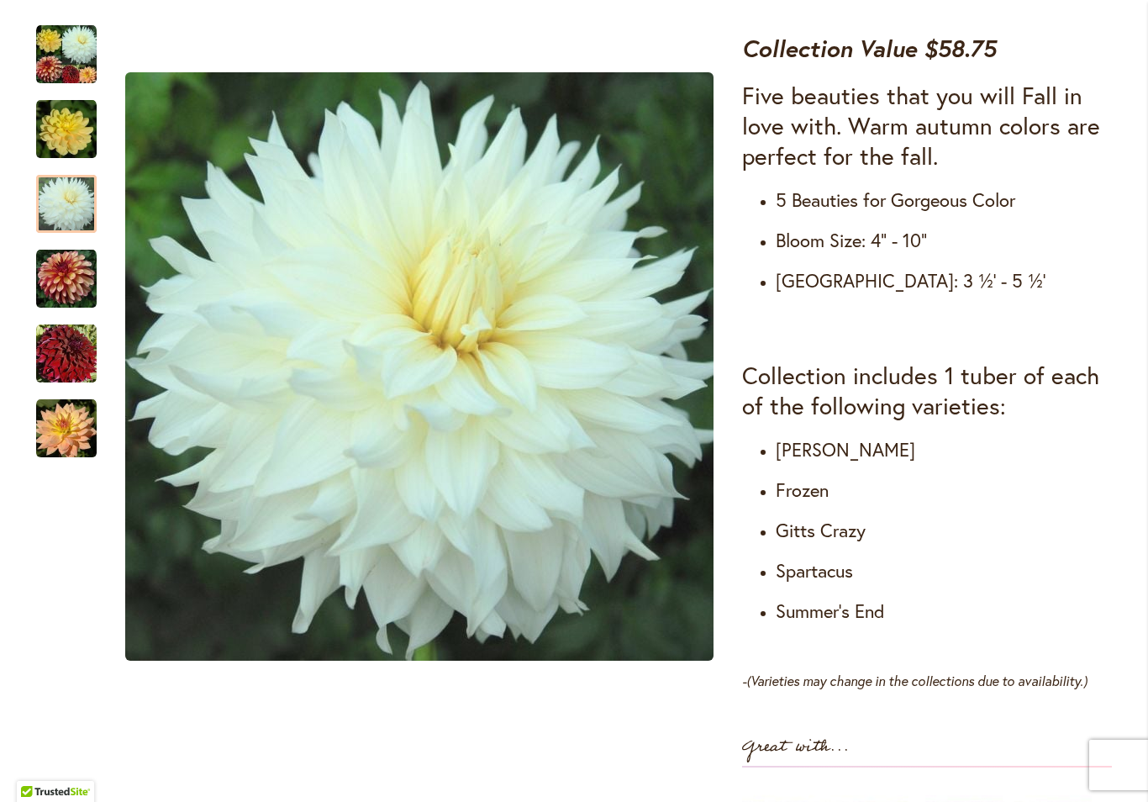
click at [63, 224] on img "Fall Into Dahlias Collection" at bounding box center [66, 204] width 61 height 61
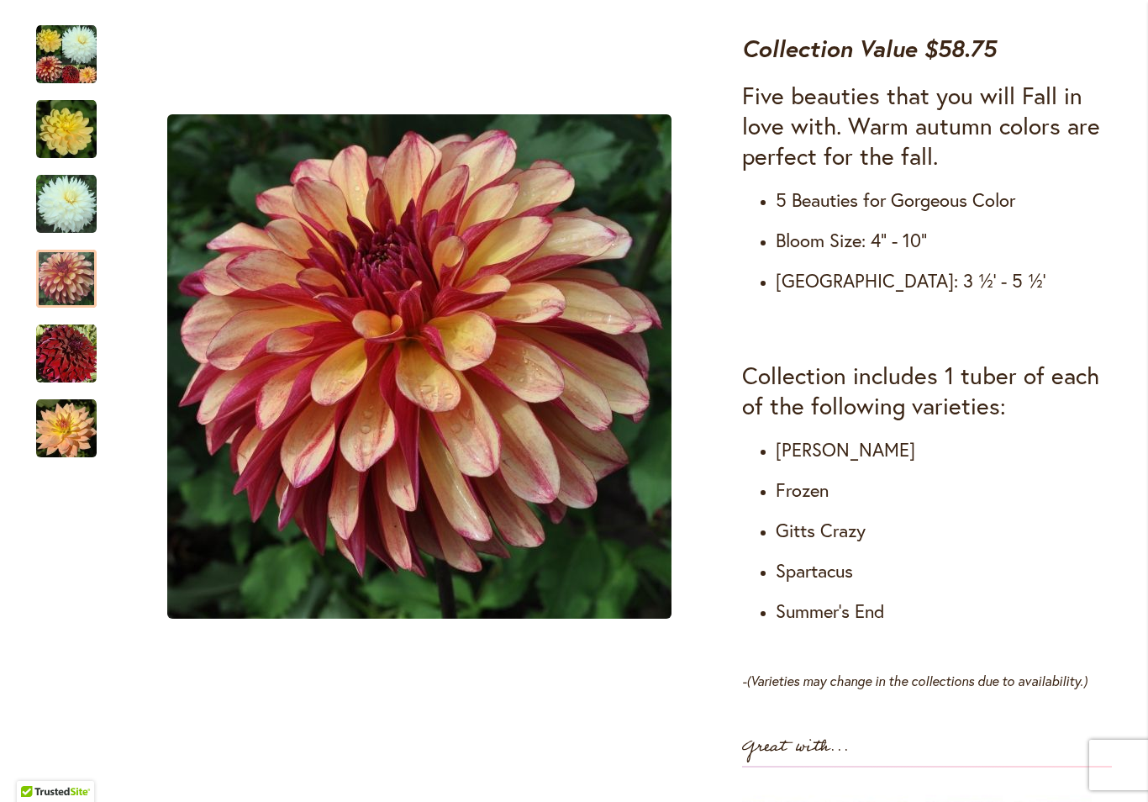
click at [67, 293] on img "Fall Into Dahlias Collection" at bounding box center [66, 279] width 61 height 61
click at [66, 360] on img "Fall Into Dahlias Collection" at bounding box center [66, 354] width 61 height 61
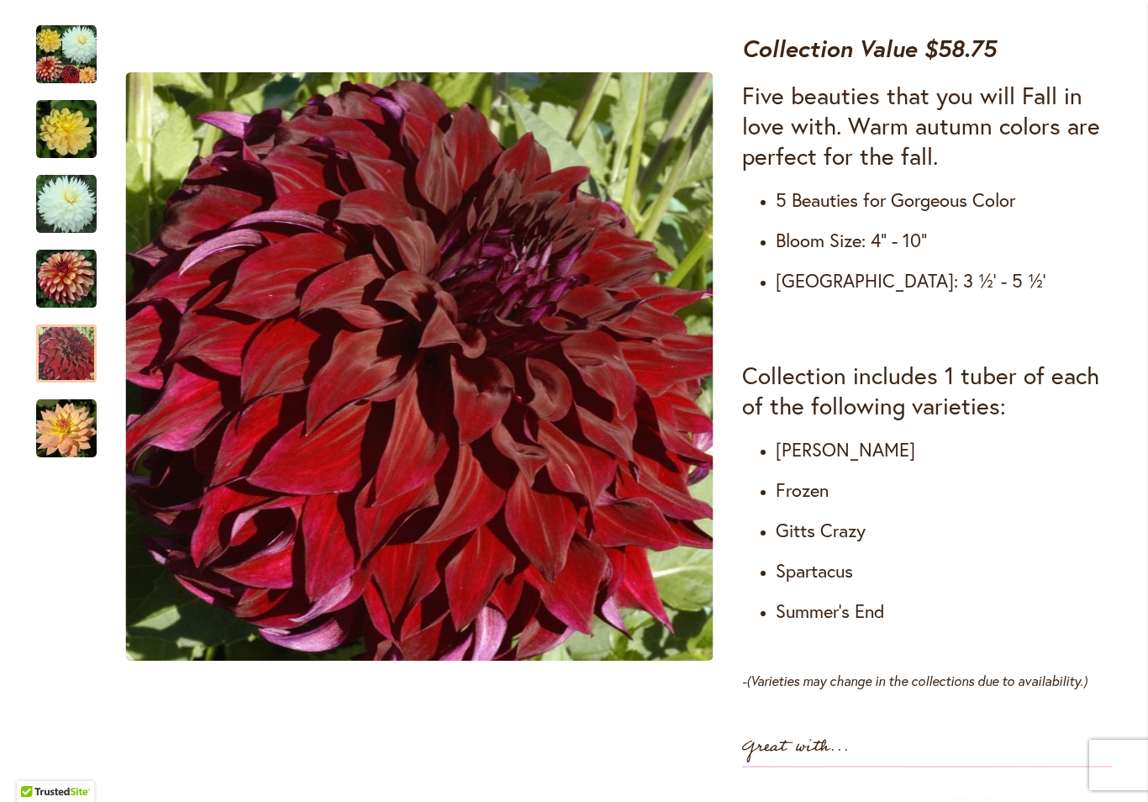
click at [54, 430] on img "Fall Into Dahlias Collection" at bounding box center [66, 428] width 61 height 61
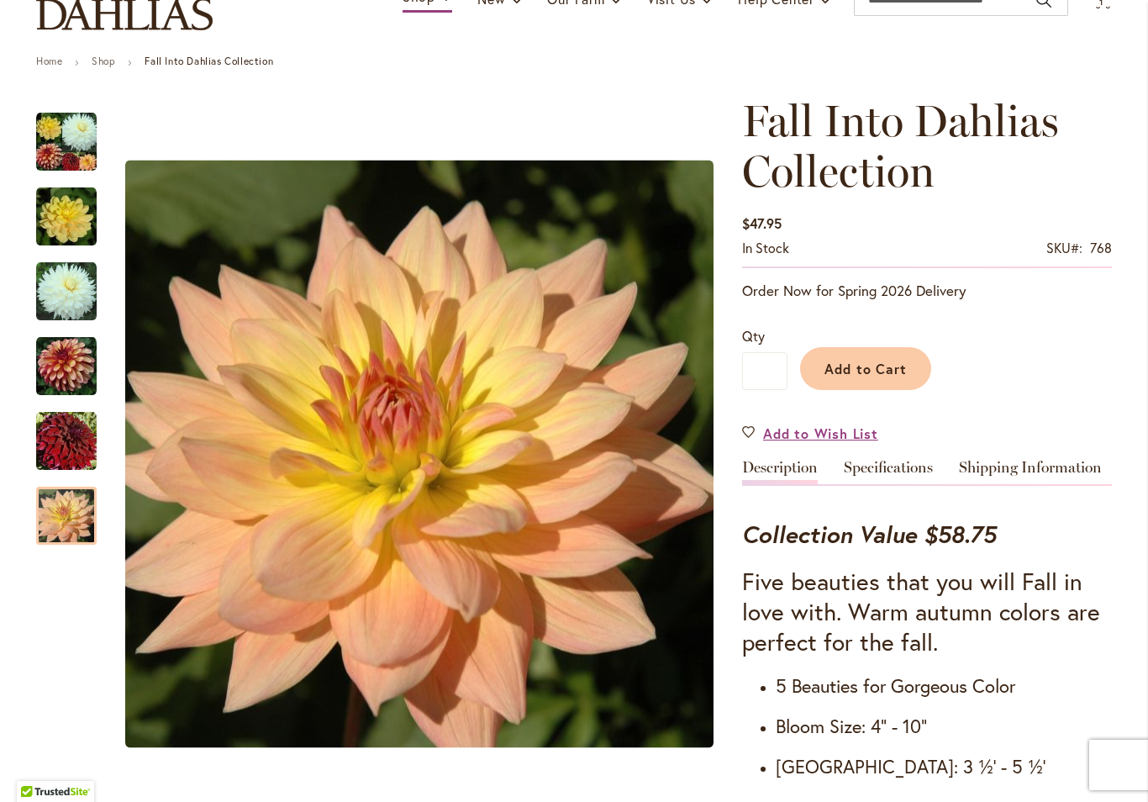
scroll to position [152, 0]
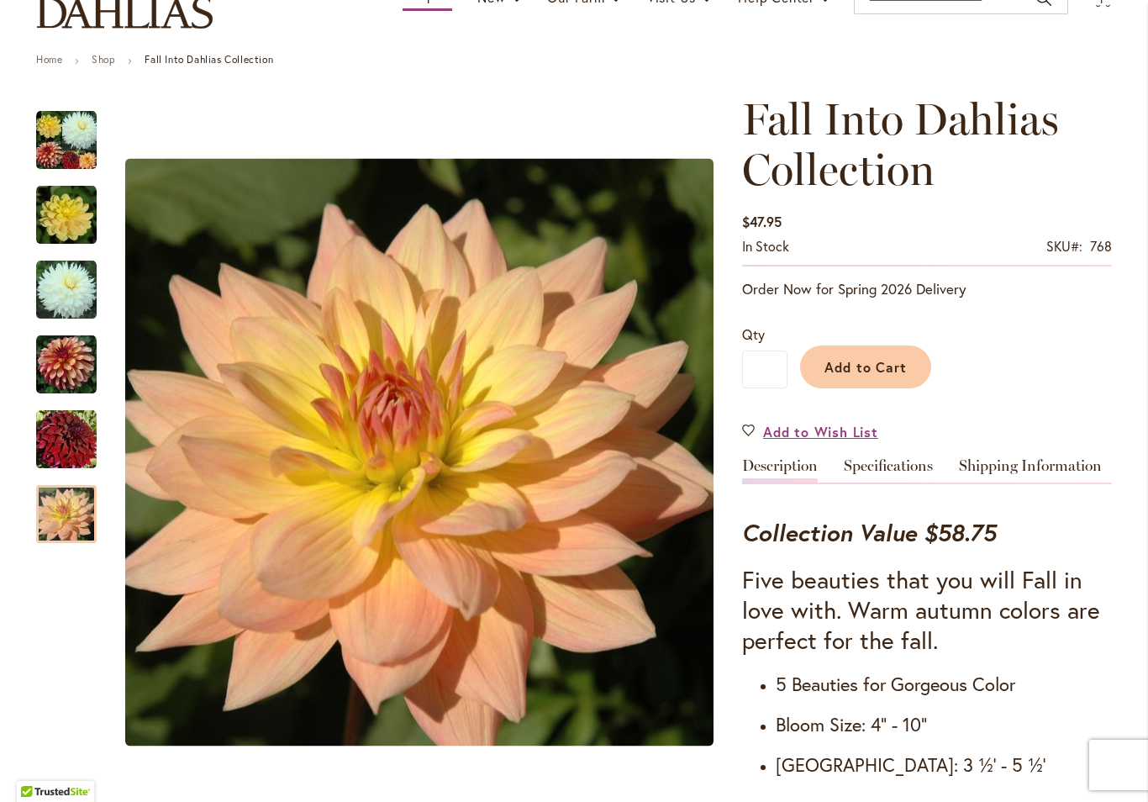
click at [883, 360] on span "Add to Cart" at bounding box center [866, 367] width 83 height 18
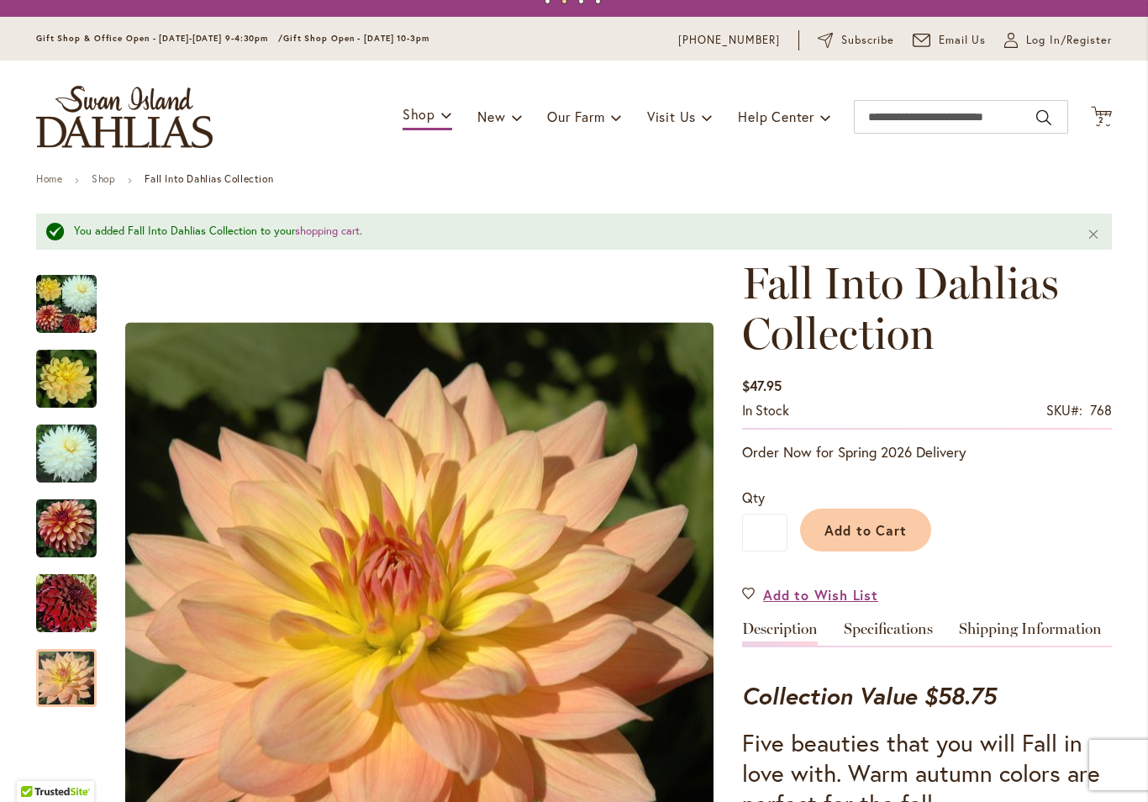
scroll to position [28, 0]
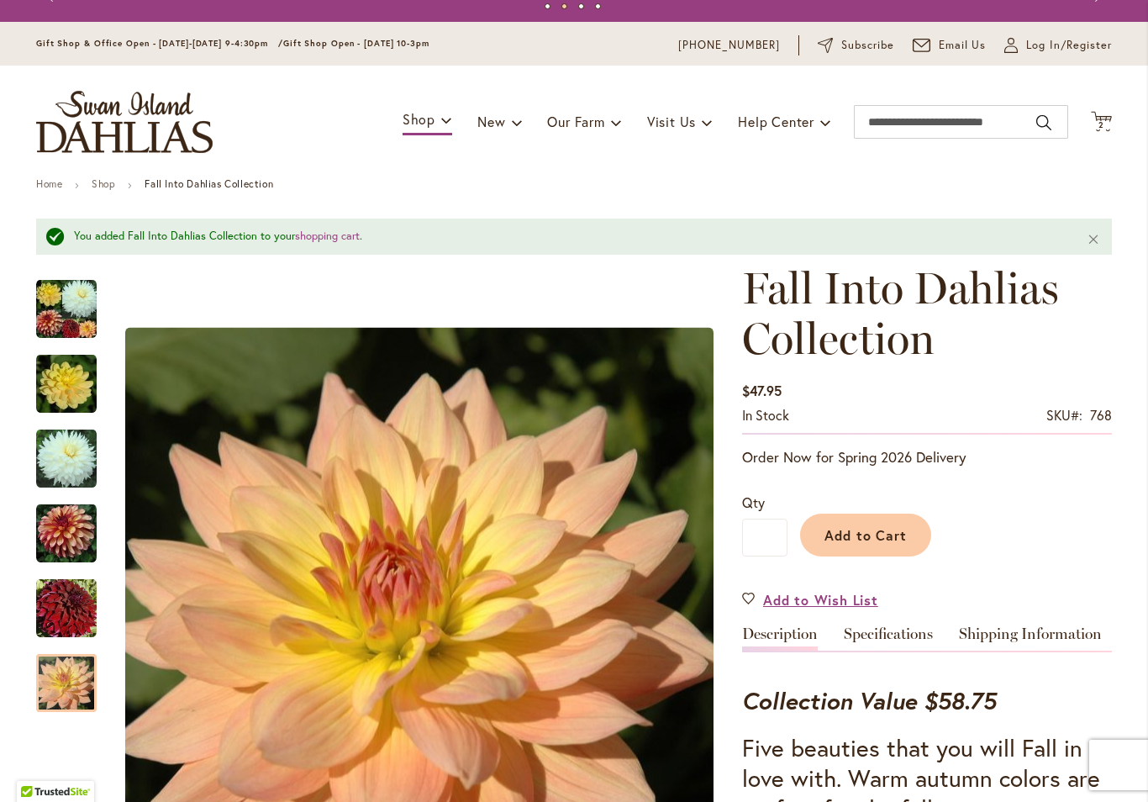
click at [1103, 130] on icon "Cart .cls-1 { fill: #231f20; }" at bounding box center [1101, 121] width 21 height 21
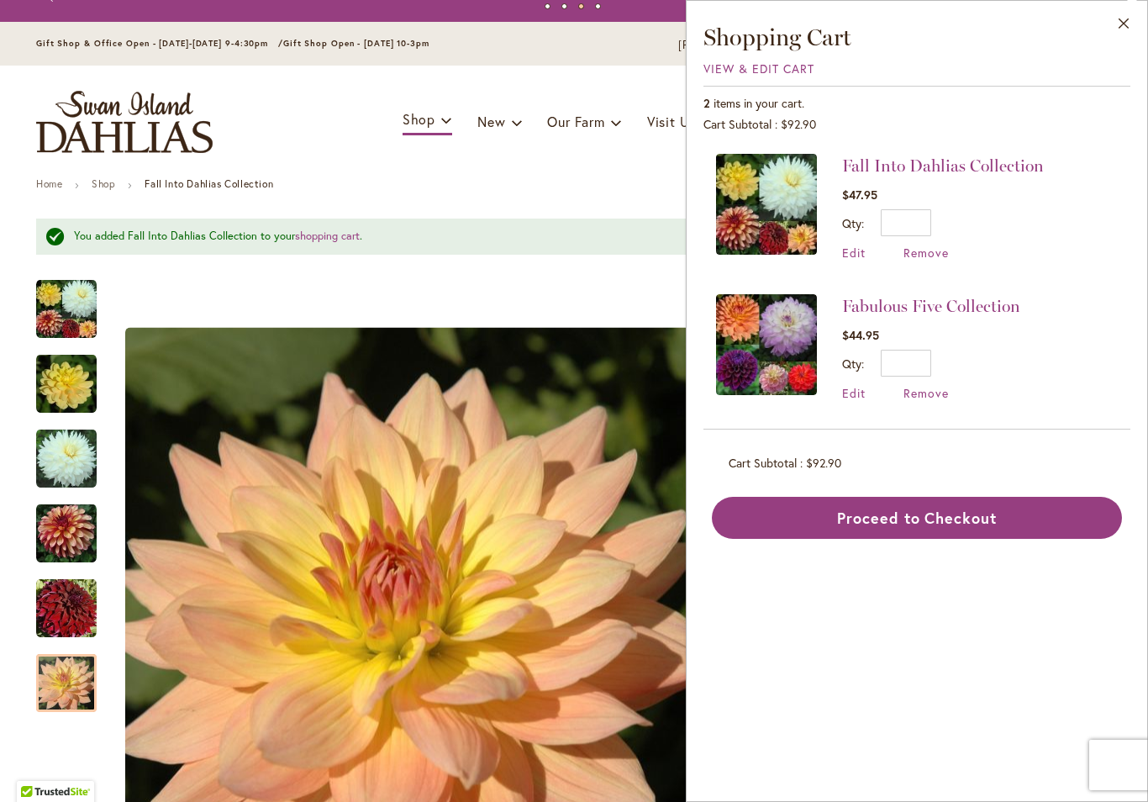
click at [1045, 513] on button "Proceed to Checkout" at bounding box center [917, 518] width 410 height 42
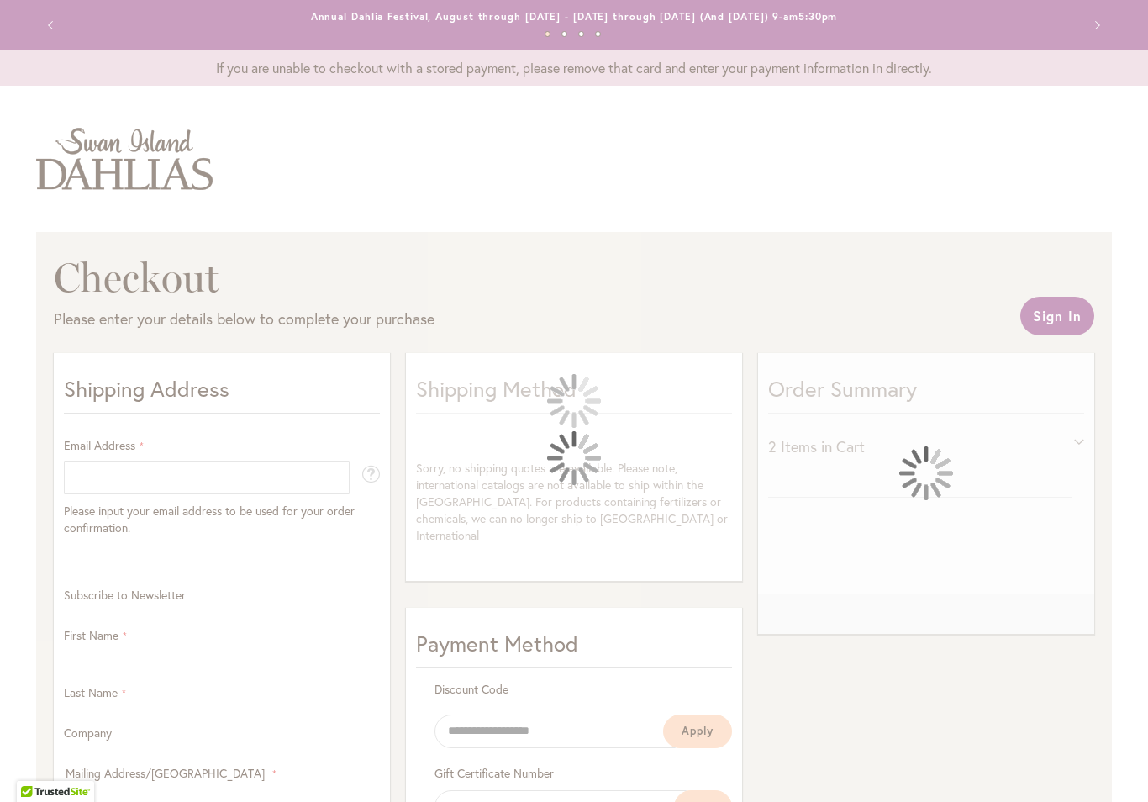
select select "**"
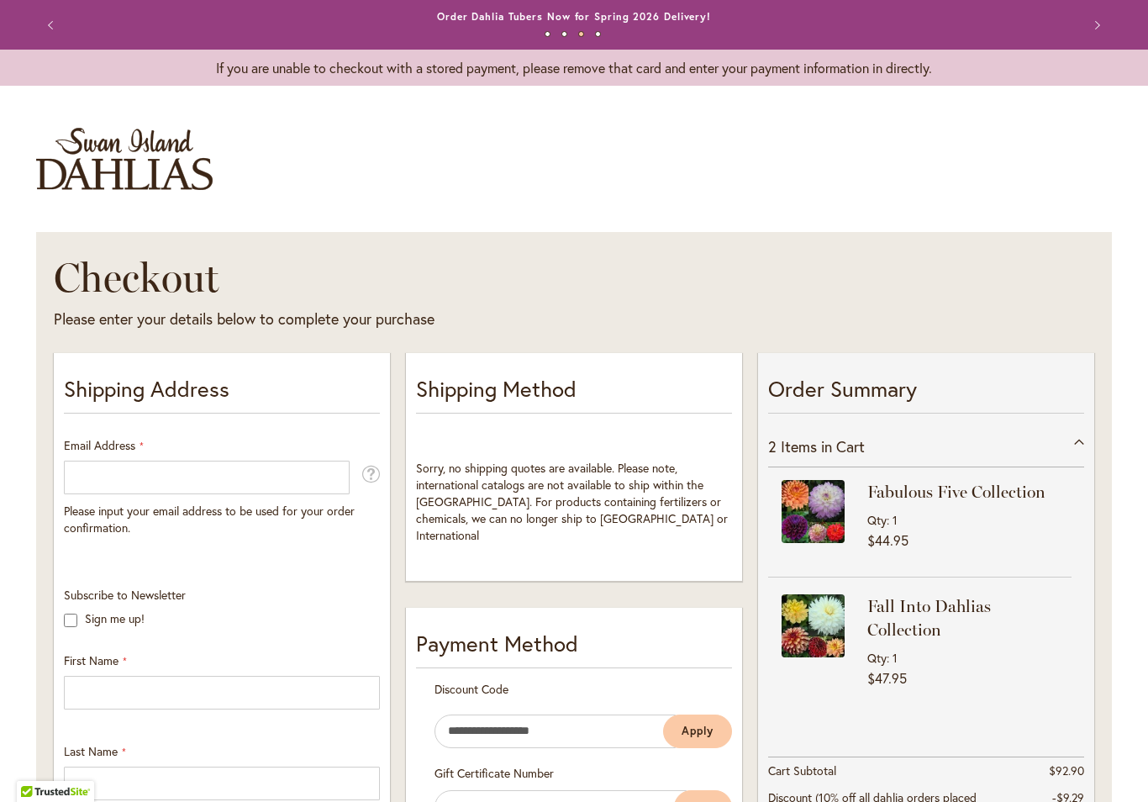
click at [85, 156] on img "store logo" at bounding box center [124, 159] width 177 height 62
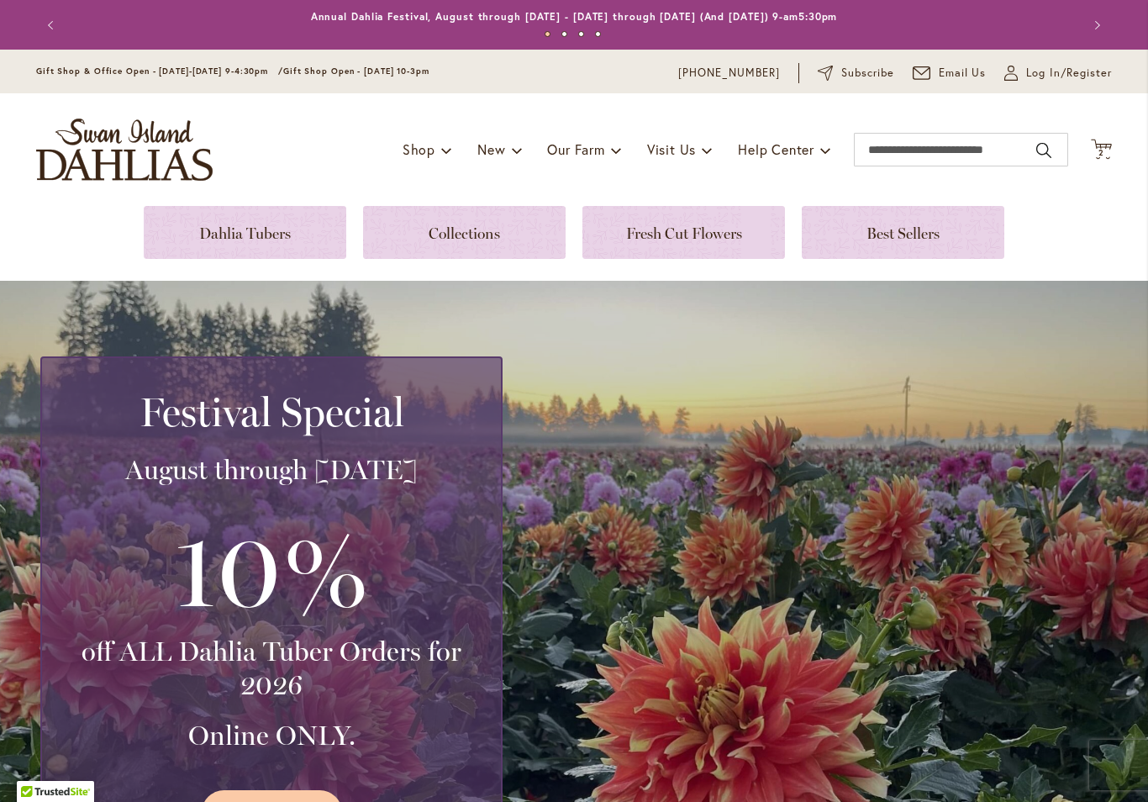
click at [511, 244] on link at bounding box center [464, 232] width 203 height 53
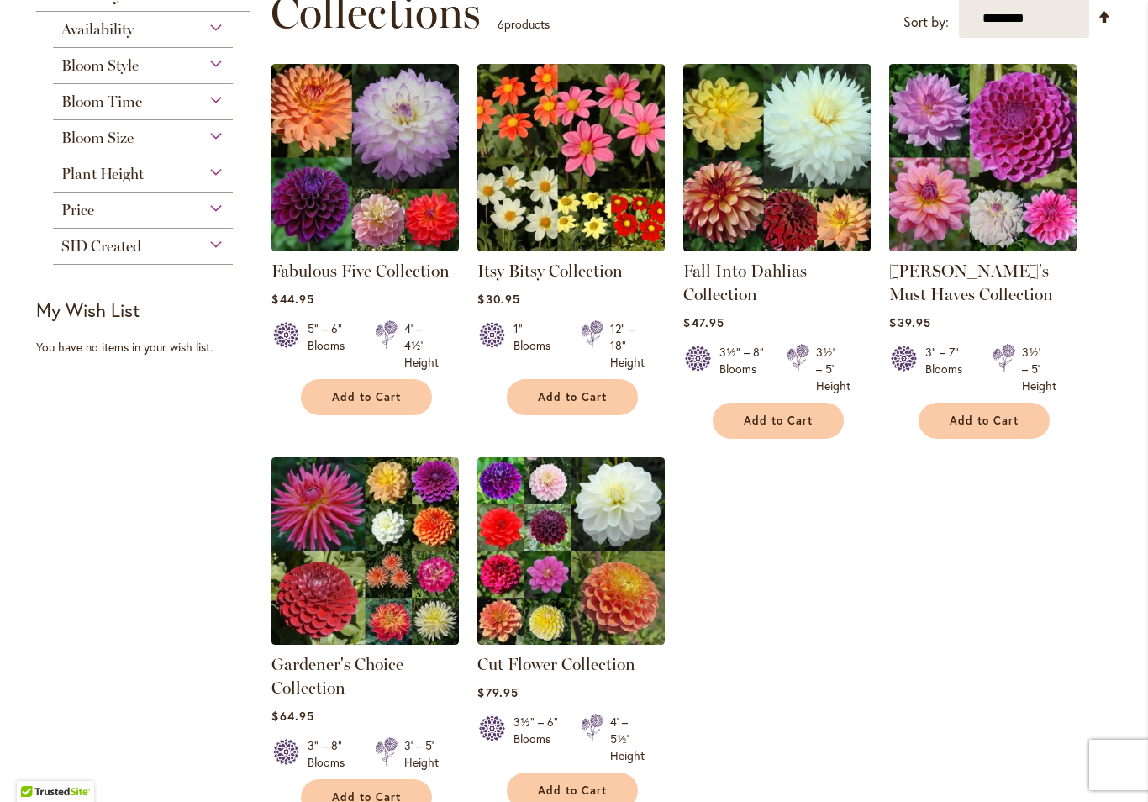
scroll to position [261, 0]
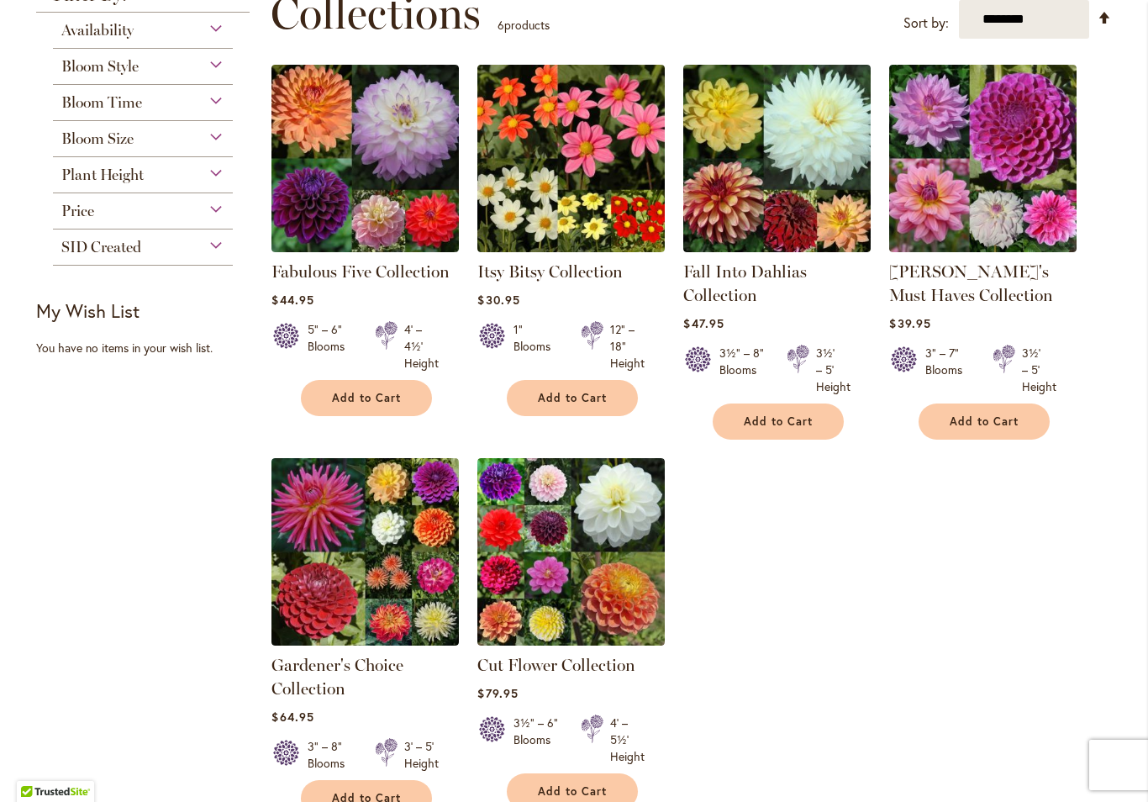
click at [978, 162] on img at bounding box center [982, 158] width 187 height 187
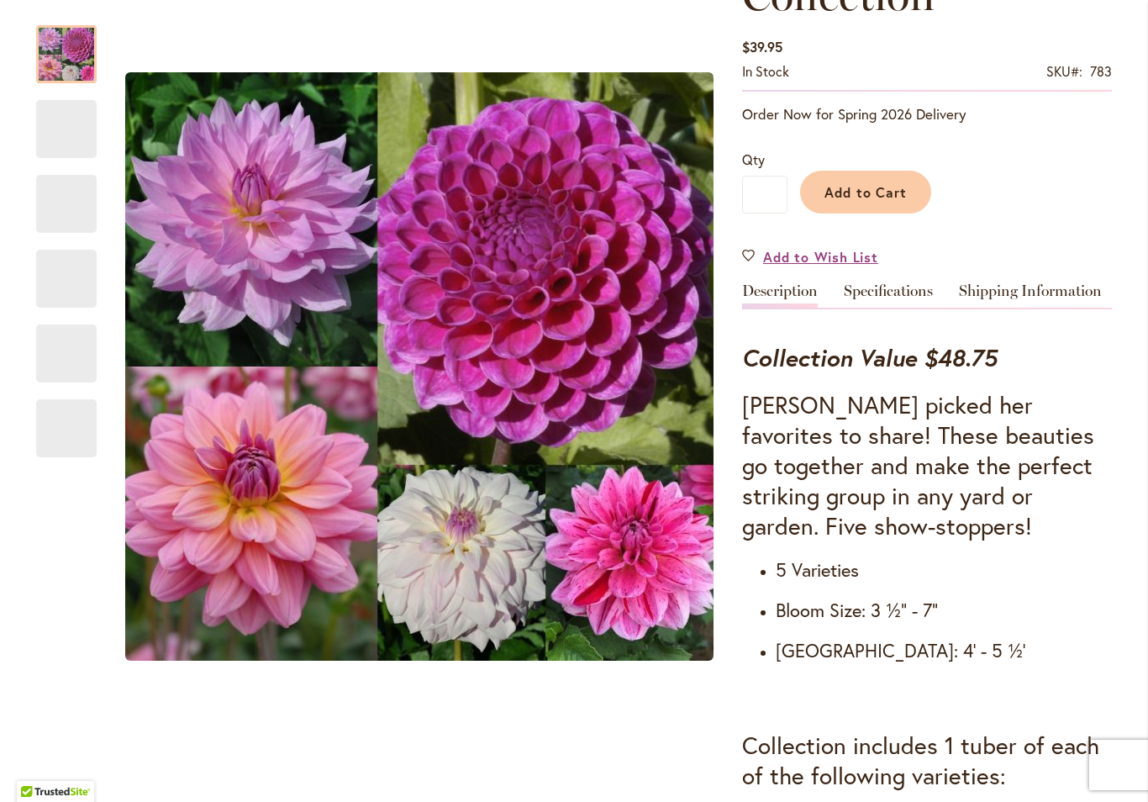
scroll to position [378, 0]
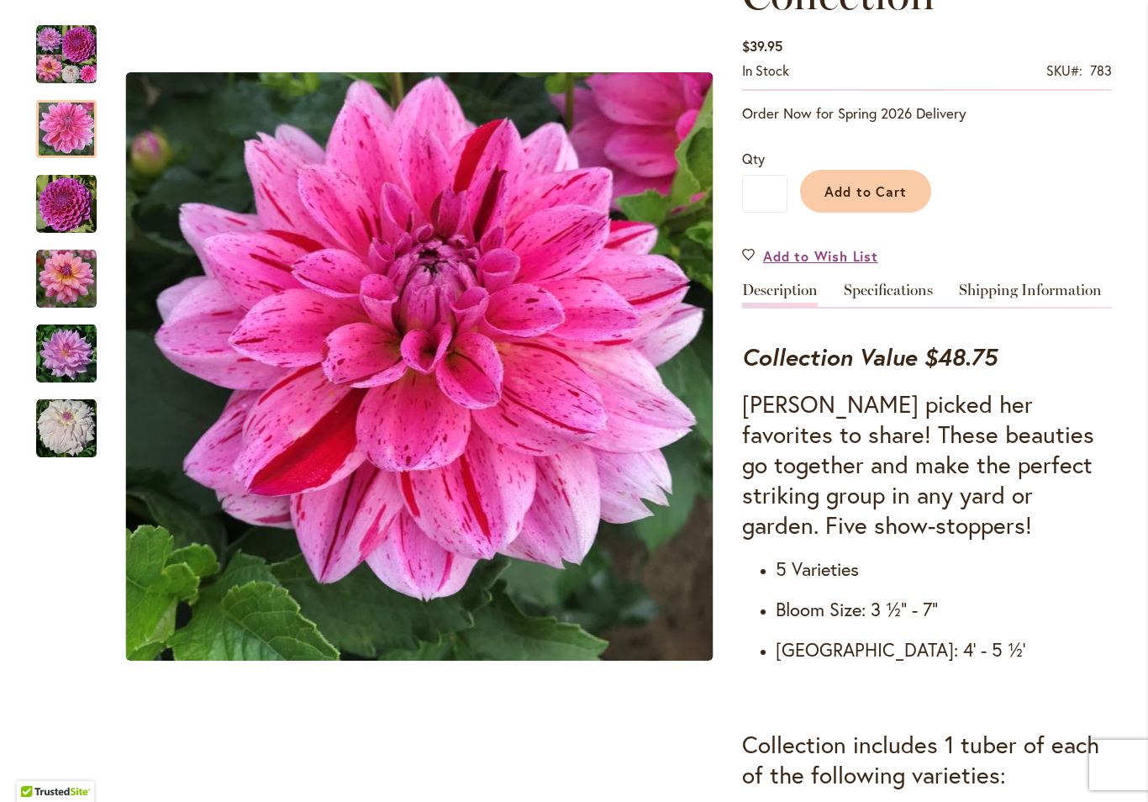
click at [61, 139] on img "CHA CHING" at bounding box center [66, 129] width 61 height 61
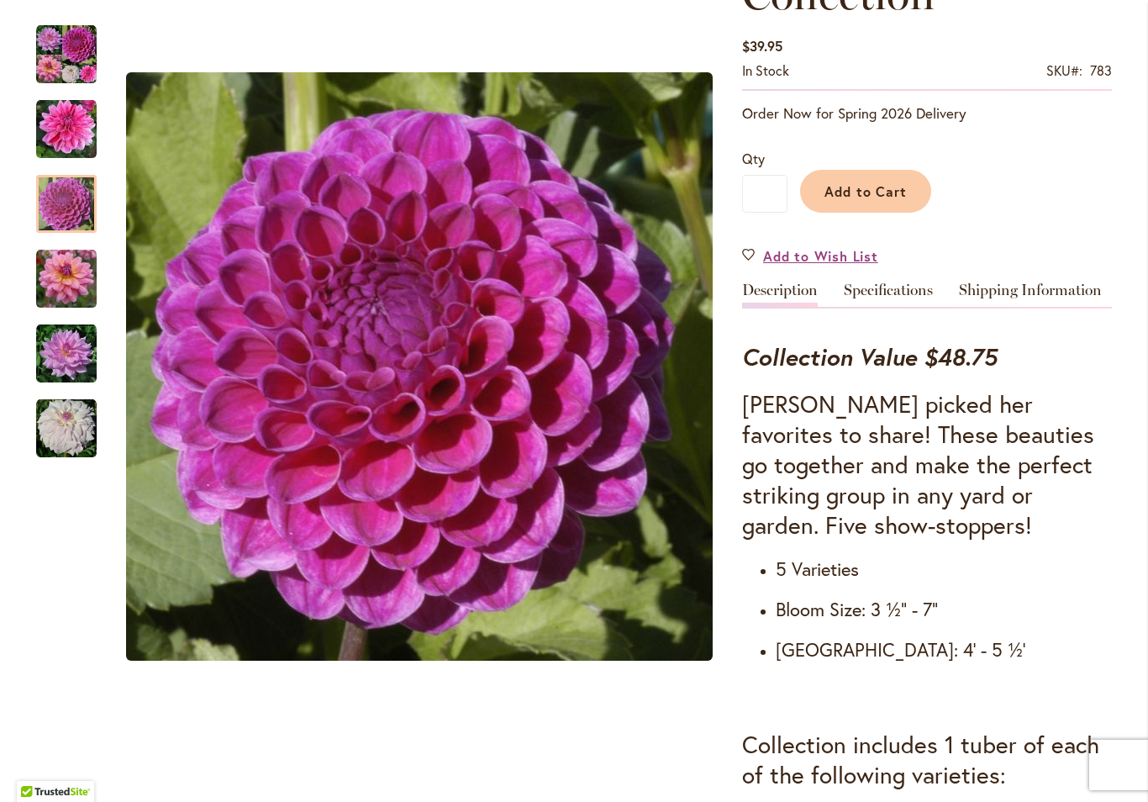
click at [61, 204] on img "NIJINSKI" at bounding box center [66, 204] width 61 height 61
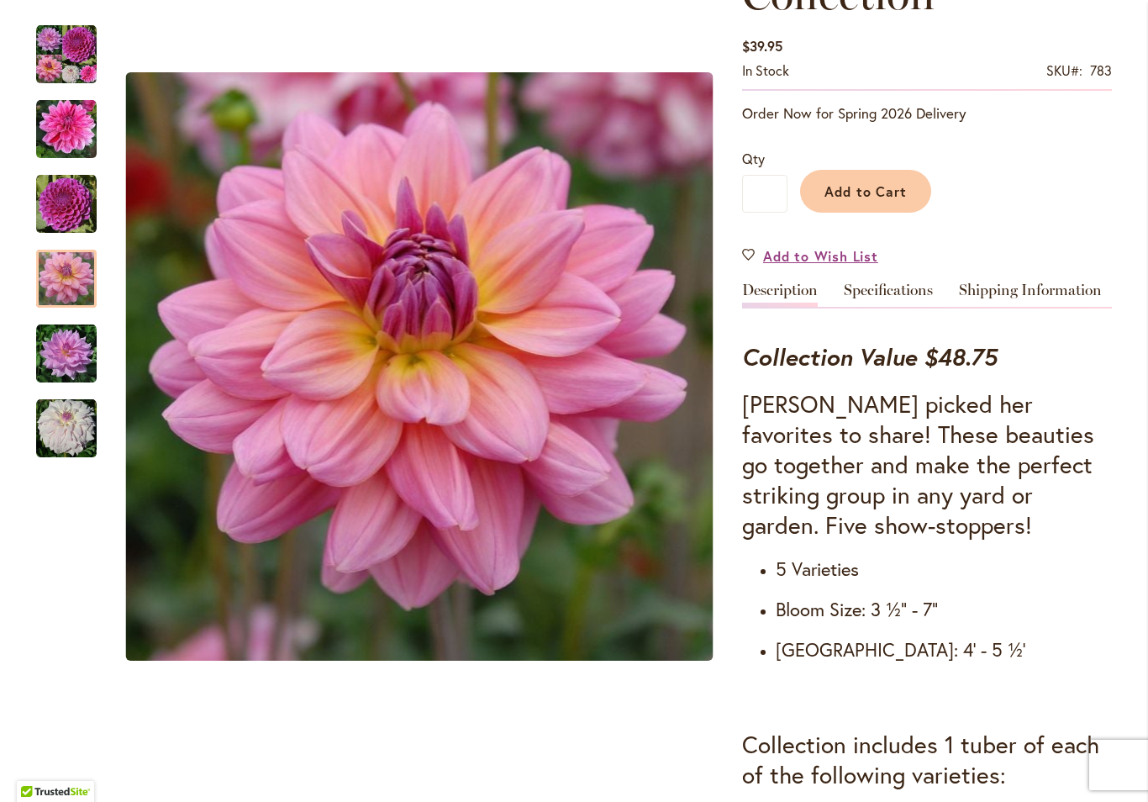
click at [58, 274] on img "SOUTERHN BELLE" at bounding box center [66, 279] width 61 height 61
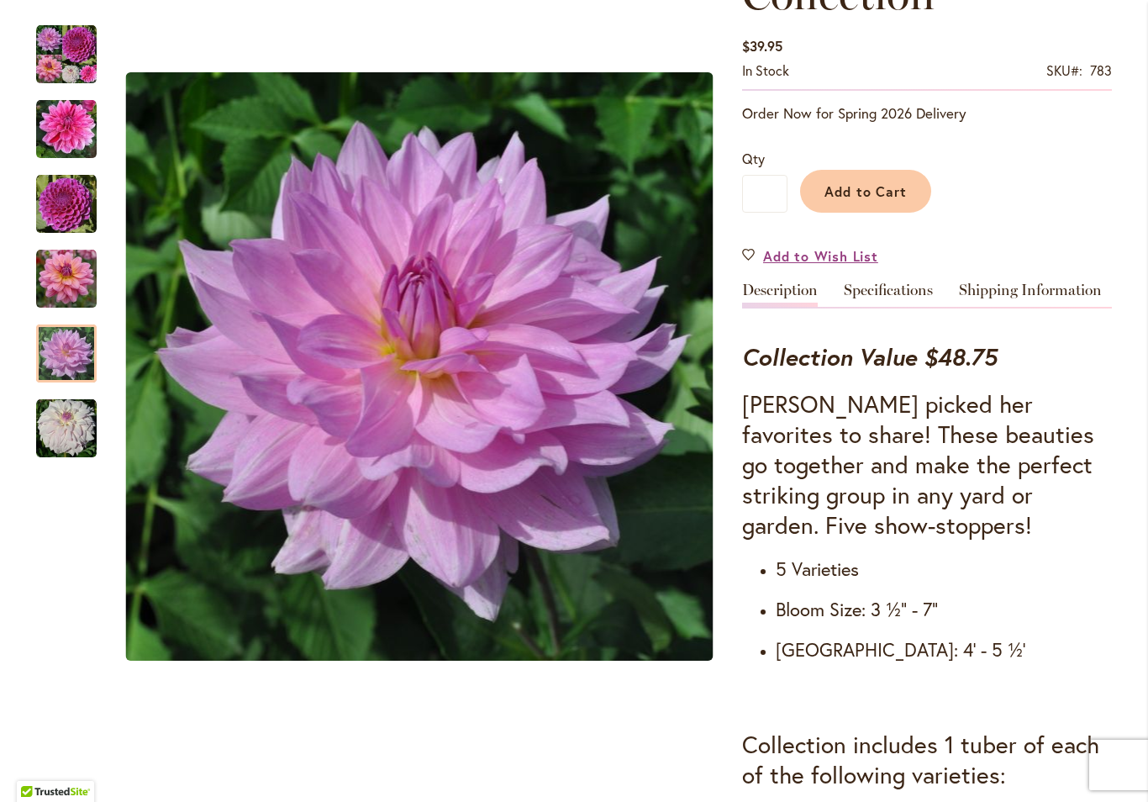
click at [54, 357] on img "UNICORN DREAMS" at bounding box center [66, 354] width 61 height 61
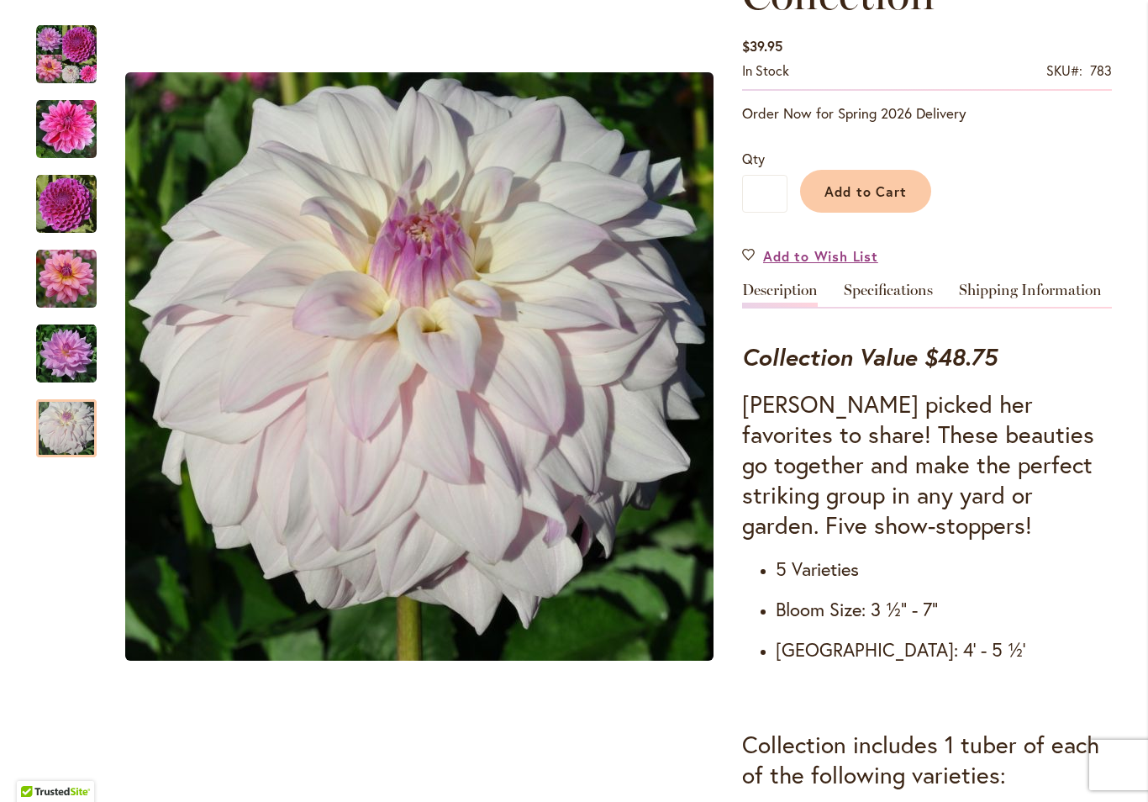
click at [50, 432] on img "WHO ME?" at bounding box center [66, 428] width 61 height 61
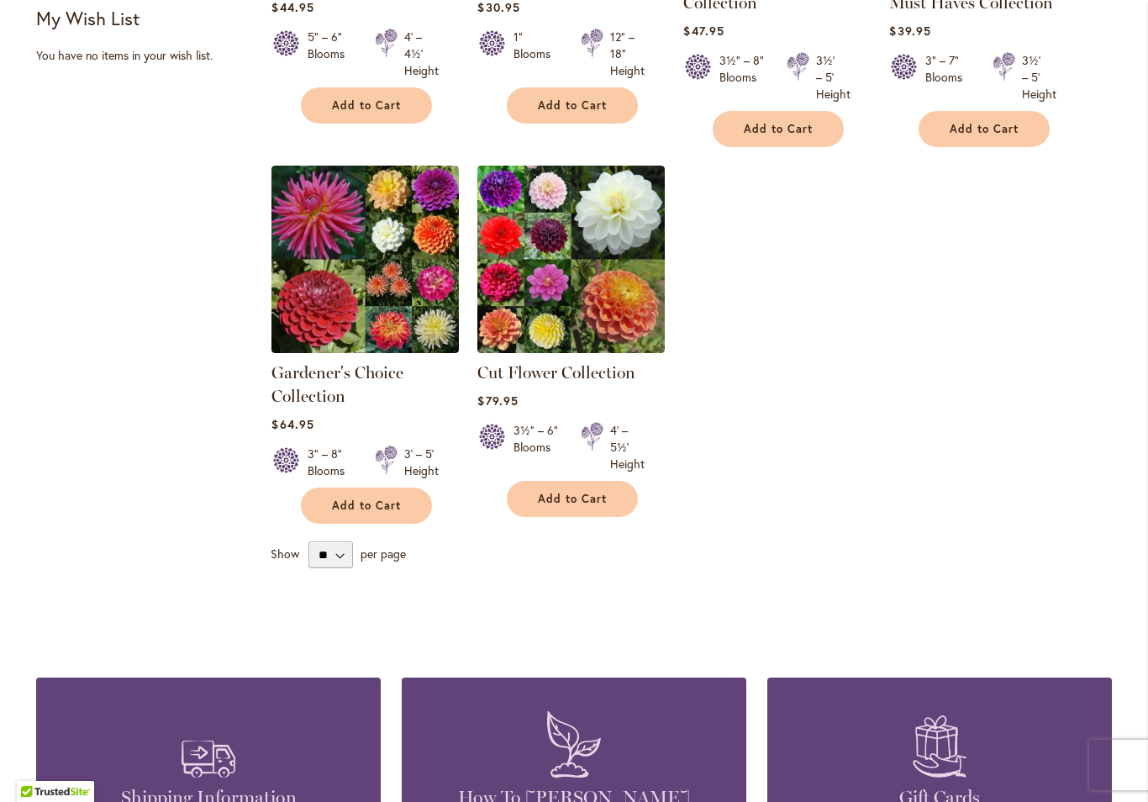
scroll to position [509, 0]
